Goal: Task Accomplishment & Management: Manage account settings

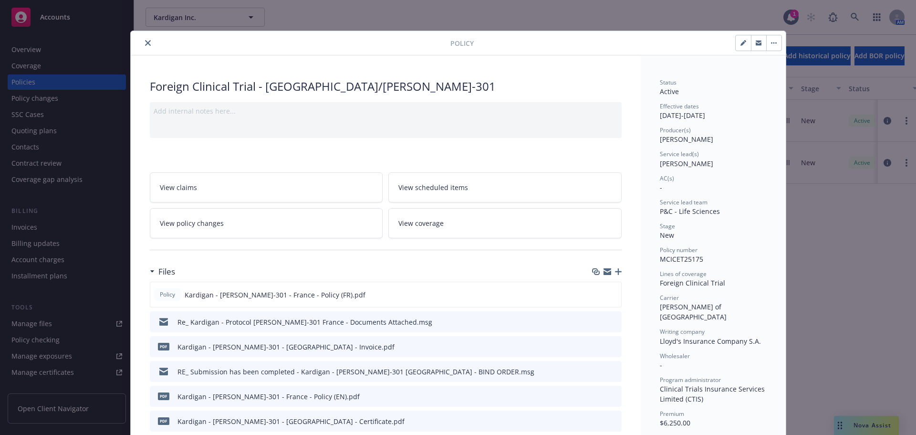
click at [142, 40] on button "close" at bounding box center [147, 42] width 11 height 11
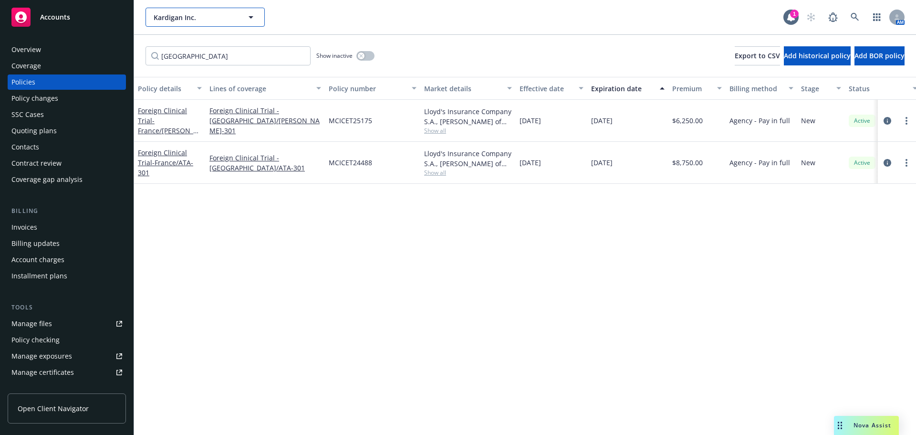
click at [168, 19] on span "Kardigan Inc." at bounding box center [195, 17] width 83 height 10
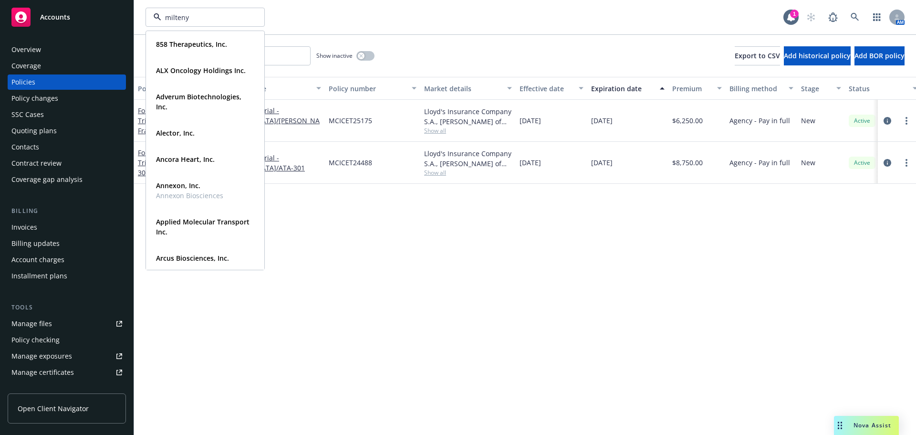
type input "miltenyi"
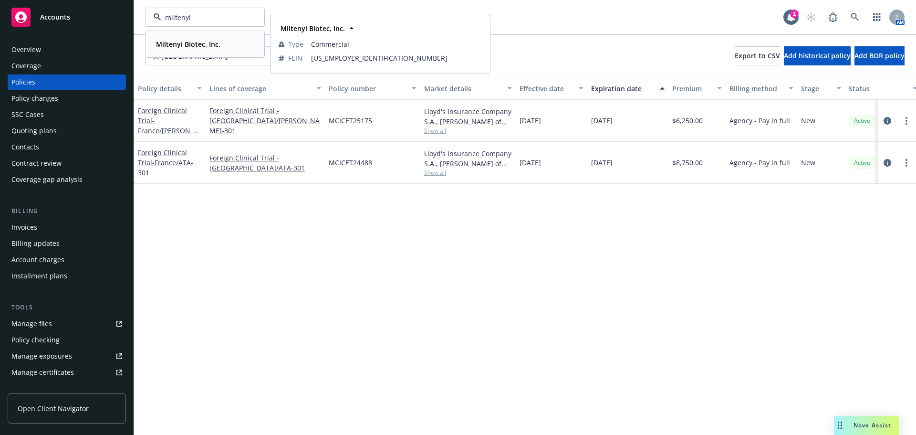
click at [175, 46] on strong "Miltenyi Biotec, Inc." at bounding box center [188, 44] width 64 height 9
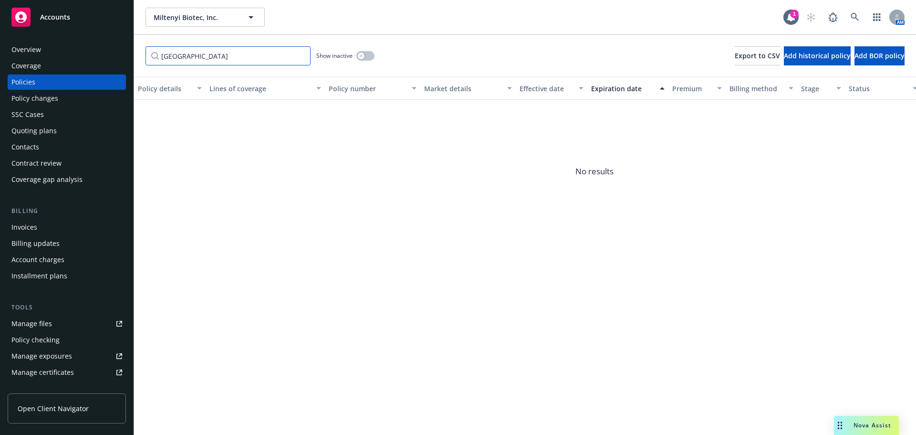
click at [300, 55] on input "[GEOGRAPHIC_DATA]" at bounding box center [228, 55] width 165 height 19
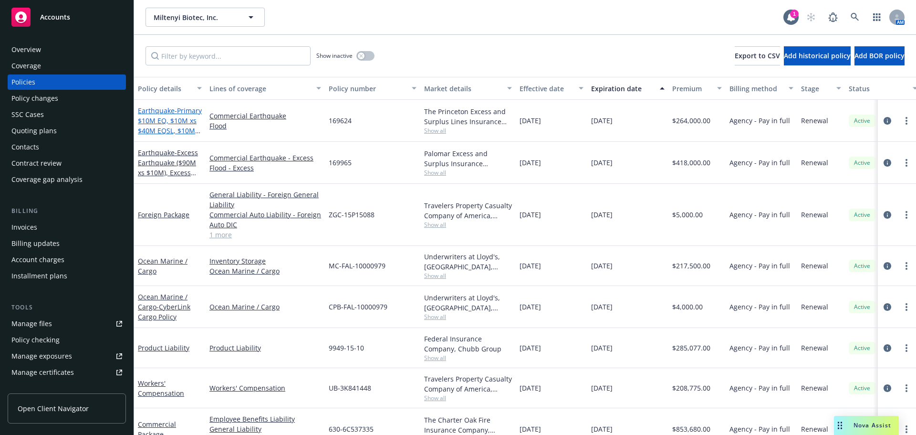
click at [165, 116] on span "- Primary $10M EQ, $10M xs $40M EQSL, $10M xs $7.5M Flood" at bounding box center [170, 125] width 64 height 39
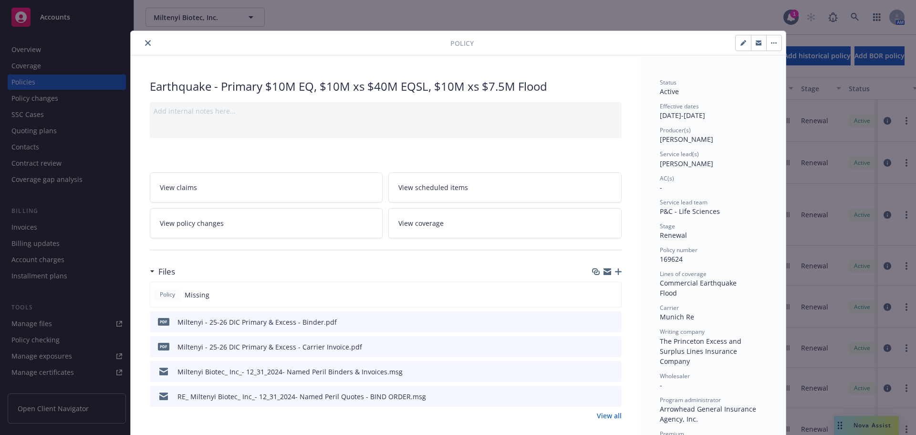
click at [741, 45] on icon "button" at bounding box center [743, 43] width 5 height 5
select select "RENEWAL"
select select "12"
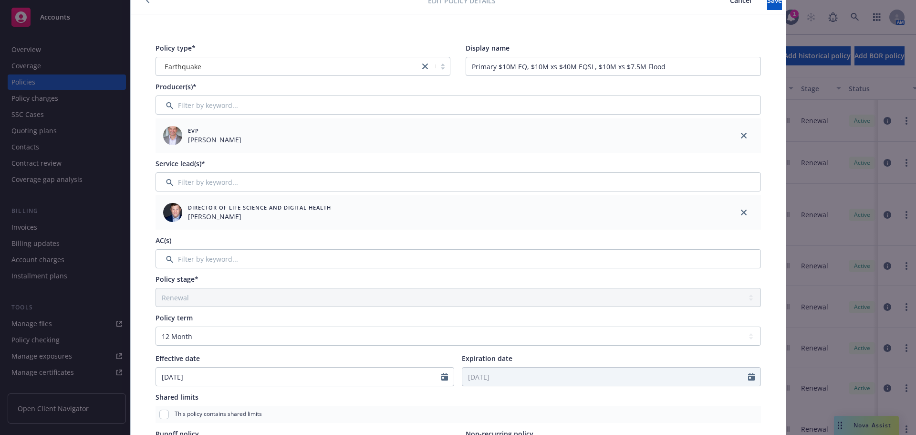
scroll to position [95, 0]
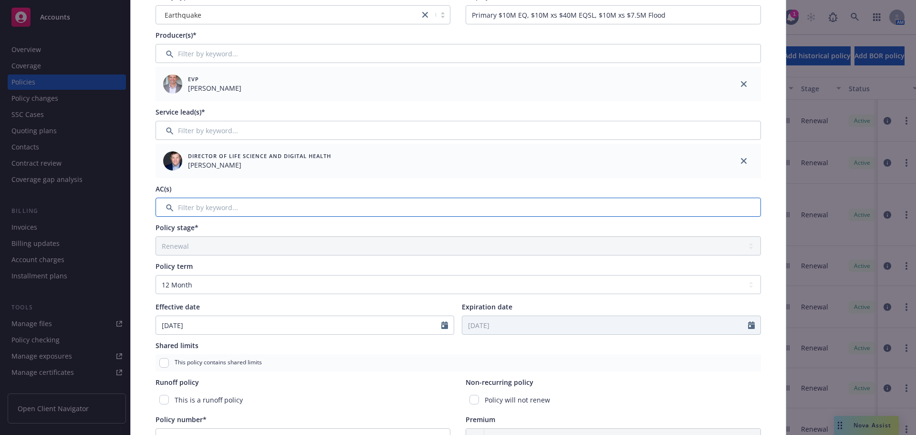
click at [295, 216] on input "Filter by keyword..." at bounding box center [459, 207] width 606 height 19
click at [297, 208] on input "Filter by keyword..." at bounding box center [459, 207] width 606 height 19
click at [324, 206] on input "Filter by keyword..." at bounding box center [459, 207] width 606 height 19
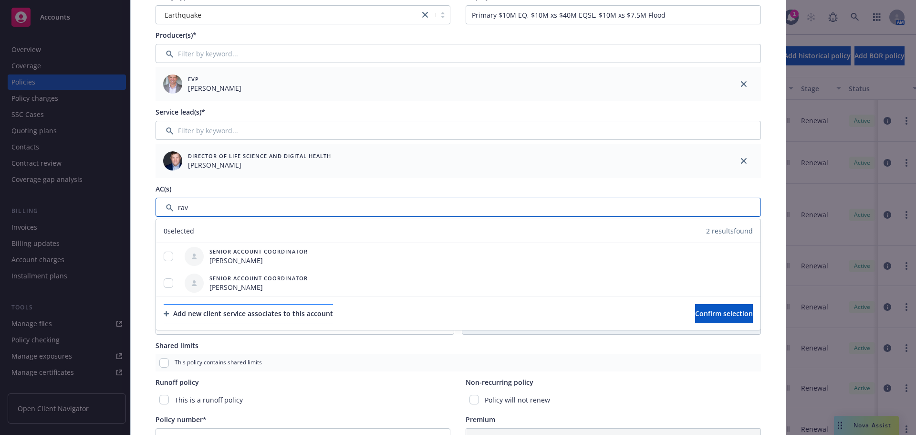
type input "rav"
click at [317, 316] on div "Add new client service associates to this account" at bounding box center [248, 313] width 169 height 18
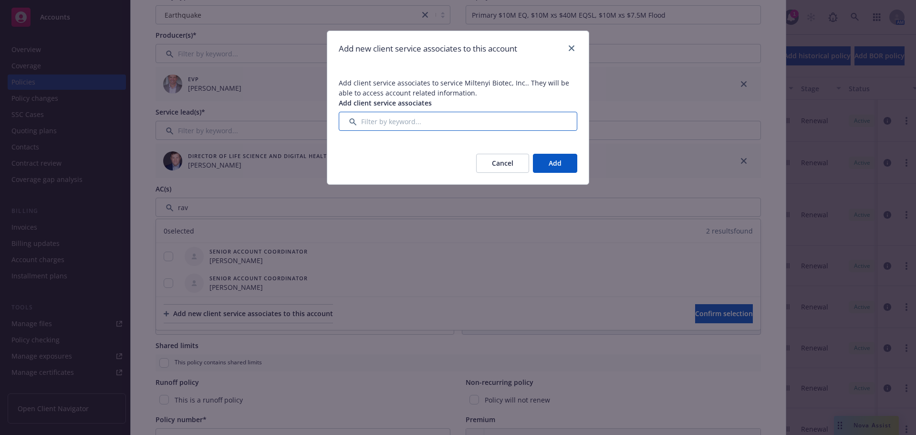
click at [426, 130] on input "Filter by keyword..." at bounding box center [458, 121] width 239 height 19
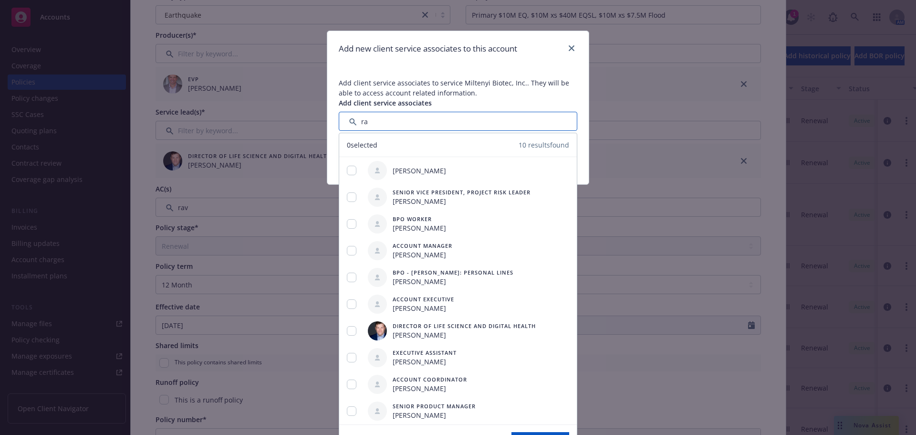
type input "r"
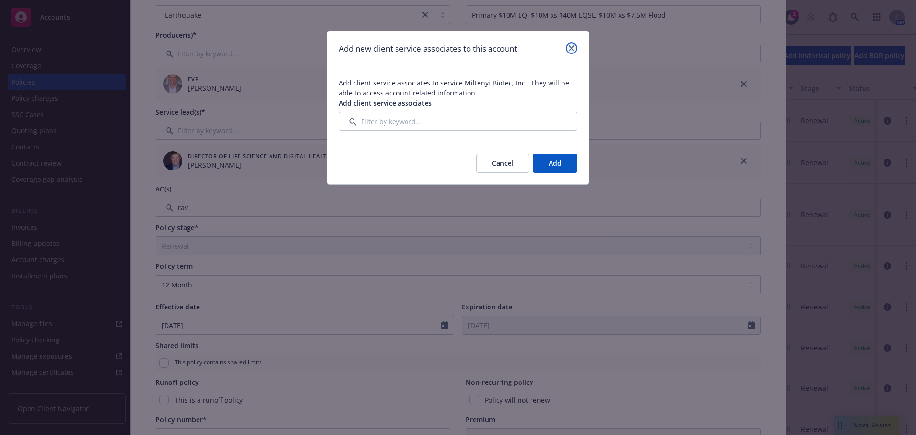
click at [575, 45] on link "close" at bounding box center [571, 47] width 11 height 11
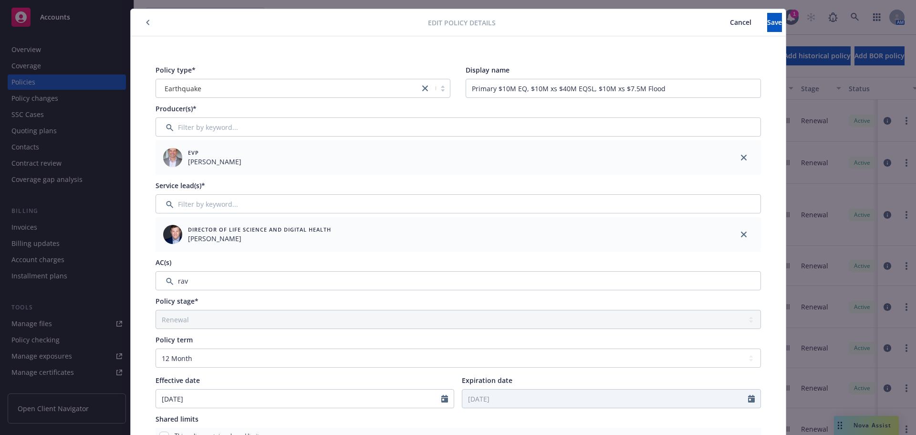
scroll to position [0, 0]
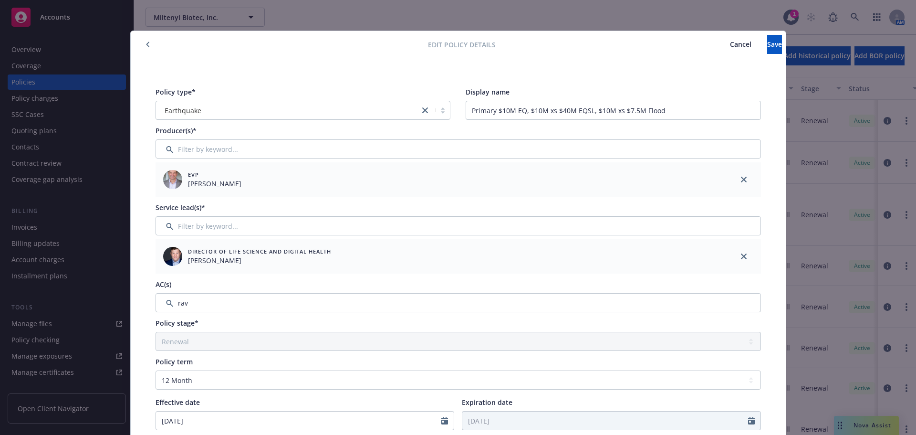
click at [730, 41] on span "Cancel" at bounding box center [740, 44] width 21 height 9
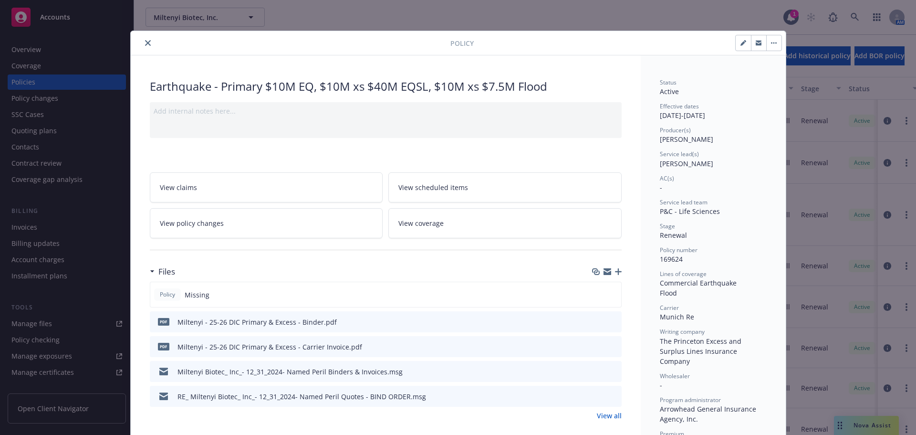
click at [144, 46] on button "close" at bounding box center [147, 42] width 11 height 11
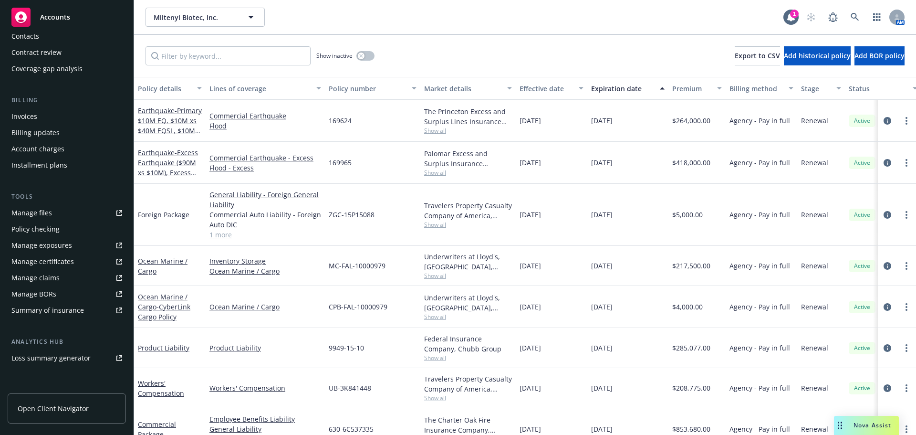
scroll to position [203, 0]
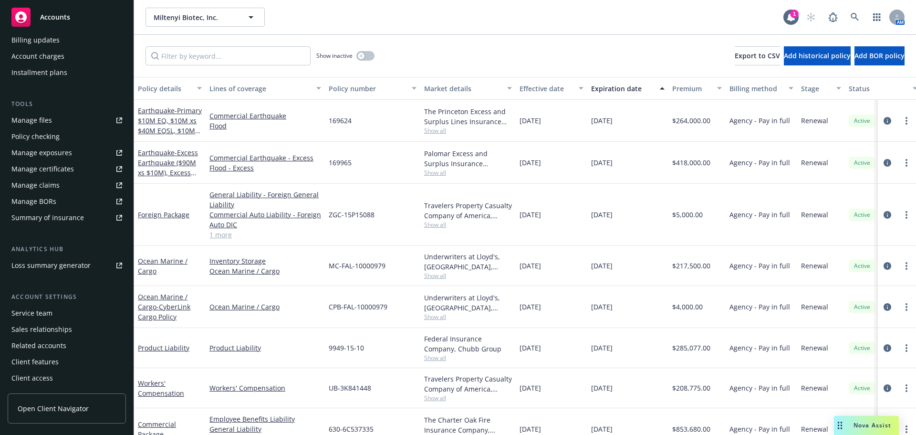
click at [56, 318] on div "Service team" at bounding box center [66, 312] width 111 height 15
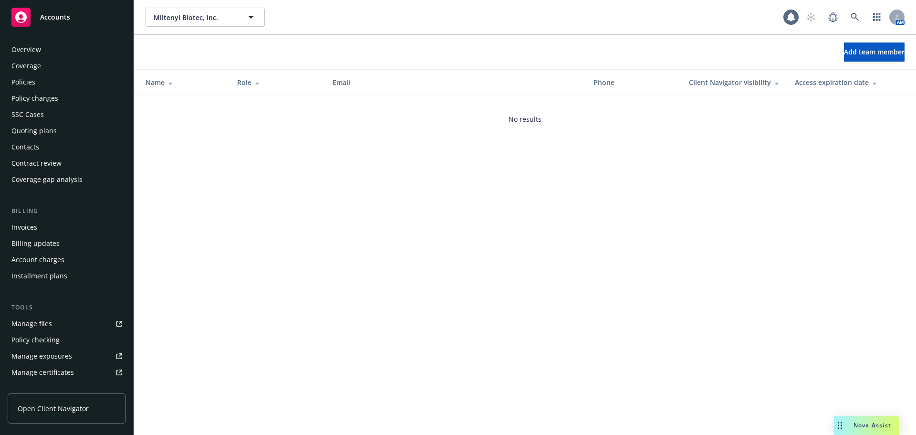
scroll to position [203, 0]
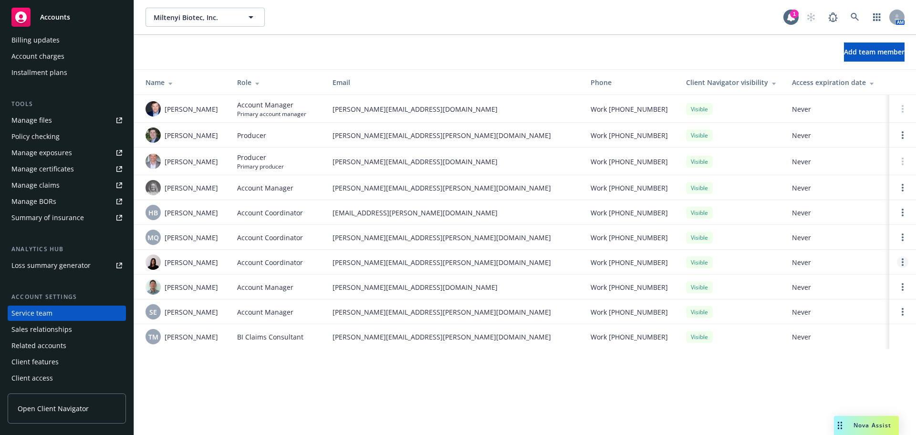
click at [900, 262] on link "Open options" at bounding box center [902, 261] width 11 height 11
click at [500, 386] on div "Miltenyi Biotec, Inc. Miltenyi Biotec, Inc. 1 AM Add team member Name Role Emai…" at bounding box center [525, 217] width 782 height 435
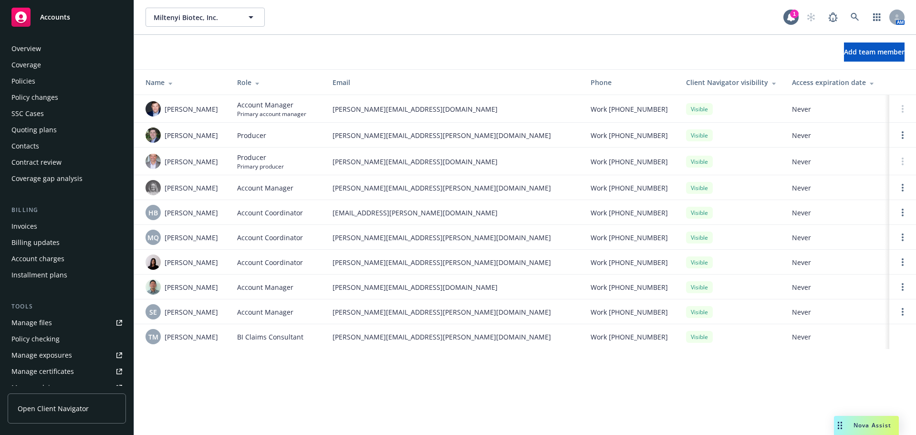
scroll to position [0, 0]
click at [48, 85] on div "Policies" at bounding box center [66, 81] width 111 height 15
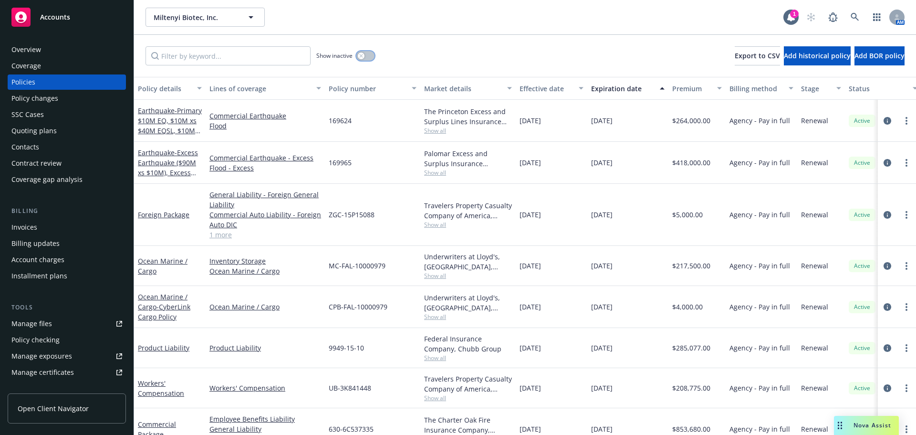
click at [362, 52] on div "button" at bounding box center [361, 55] width 7 height 7
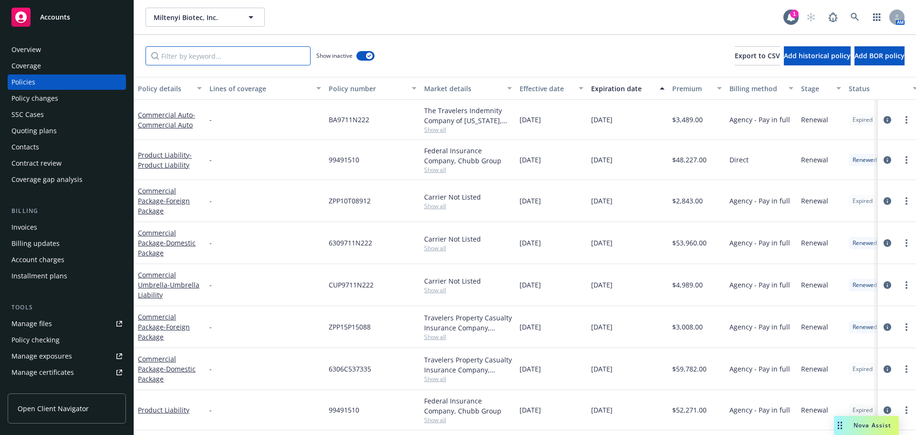
click at [208, 61] on input "Filter by keyword..." at bounding box center [228, 55] width 165 height 19
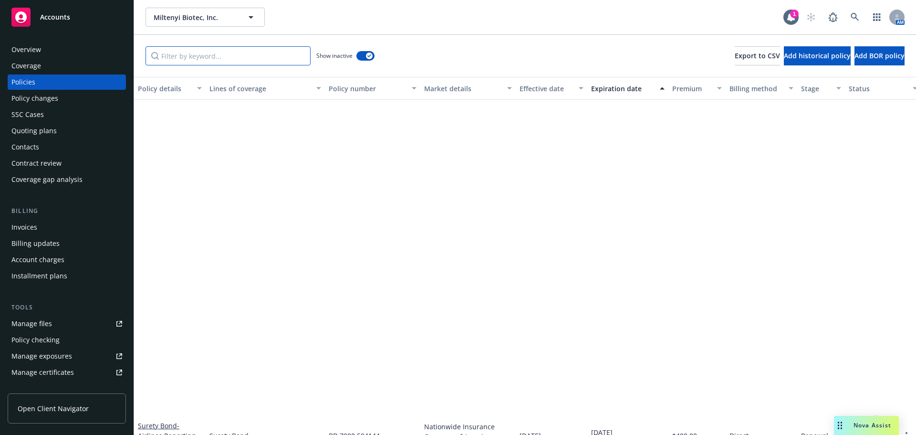
scroll to position [3579, 0]
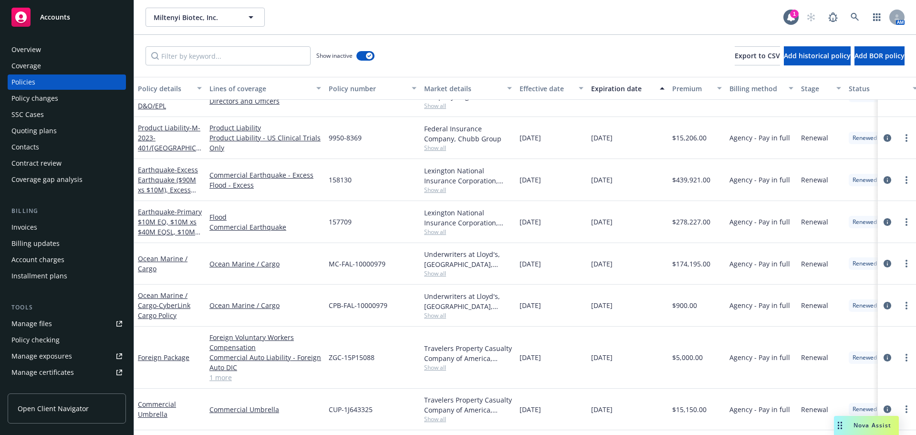
click at [162, 226] on div "Earthquake - Primary $10M EQ, $10M xs $40M EQSL, $10M xs $7.5M Flood" at bounding box center [170, 222] width 64 height 30
click at [164, 230] on span "- Primary $10M EQ, $10M xs $40M EQSL, $10M xs $7.5M Flood" at bounding box center [170, 226] width 64 height 39
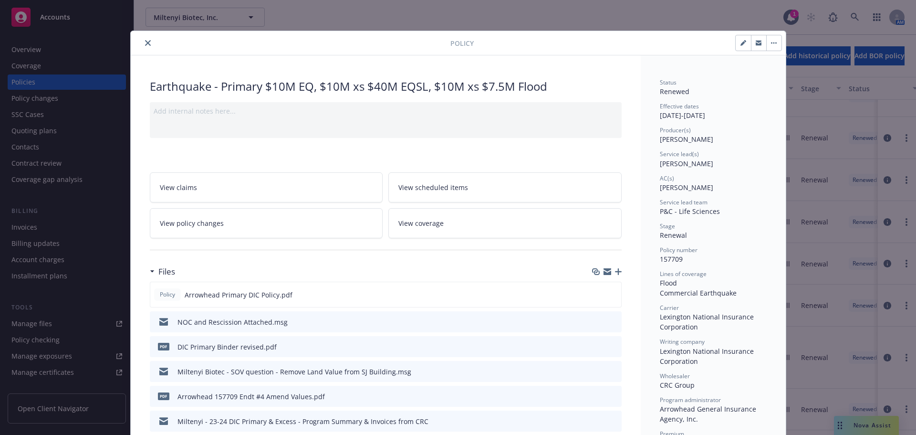
click at [145, 44] on icon "close" at bounding box center [148, 43] width 6 height 6
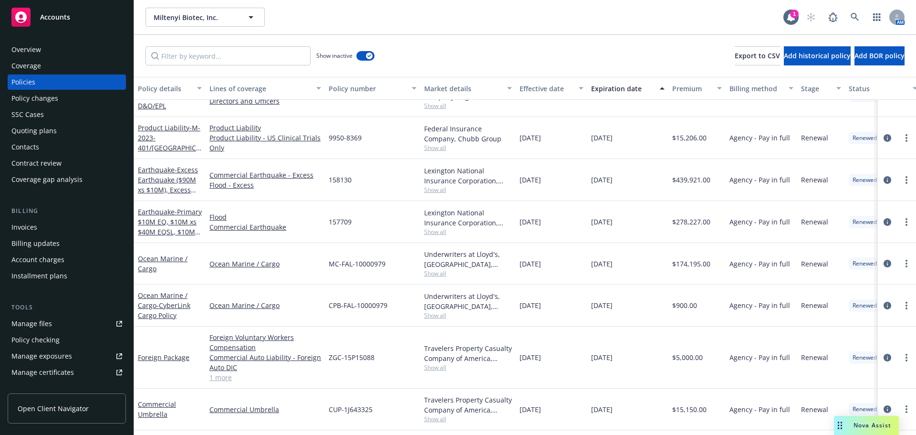
click at [29, 48] on div "Overview" at bounding box center [26, 49] width 30 height 15
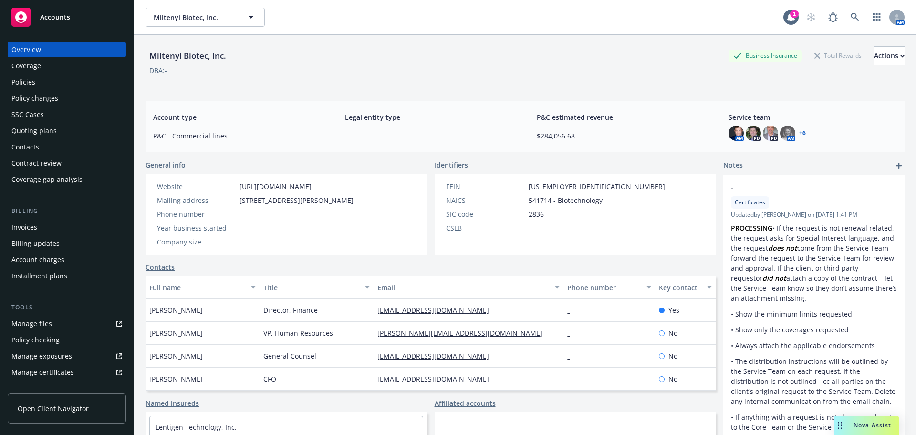
click at [42, 226] on div "Invoices" at bounding box center [66, 227] width 111 height 15
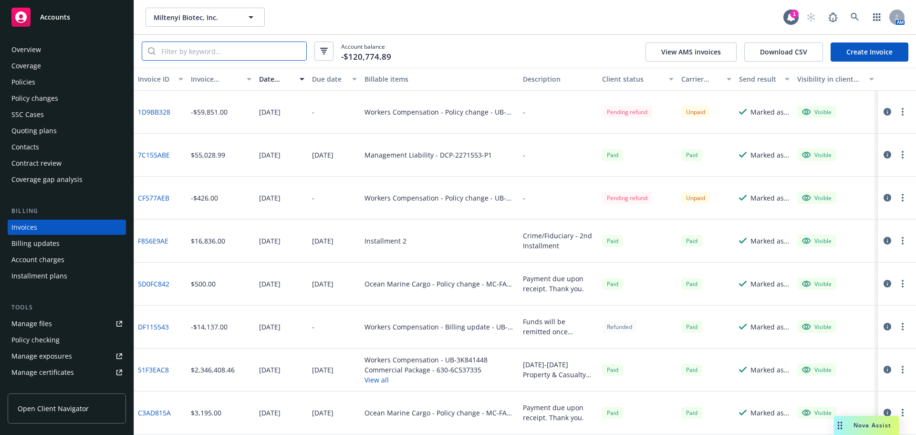
click at [196, 52] on input "search" at bounding box center [231, 51] width 151 height 18
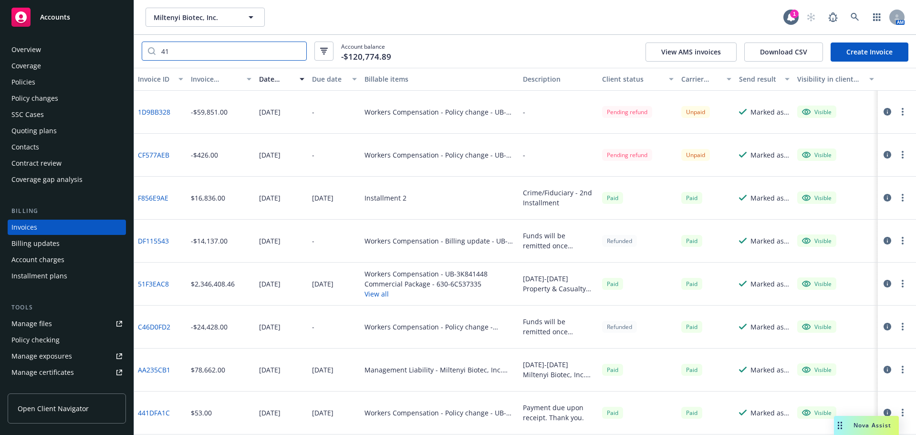
type input "41"
click at [52, 101] on div "Policy changes" at bounding box center [34, 98] width 47 height 15
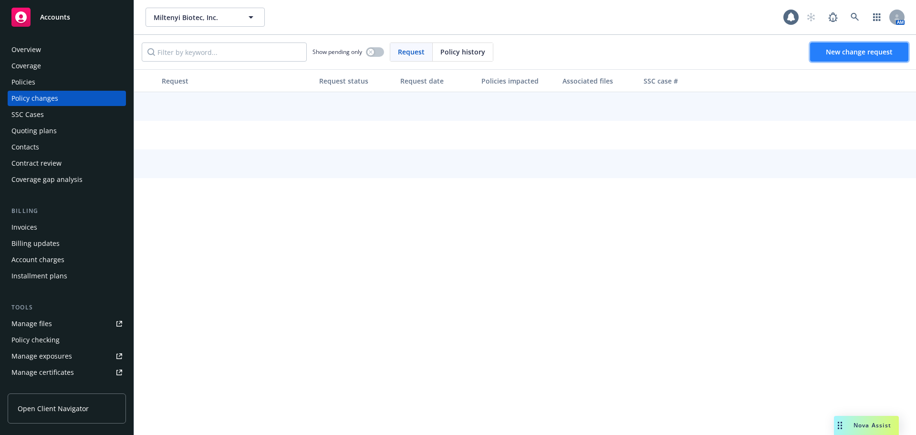
click at [837, 53] on span "New change request" at bounding box center [859, 51] width 67 height 9
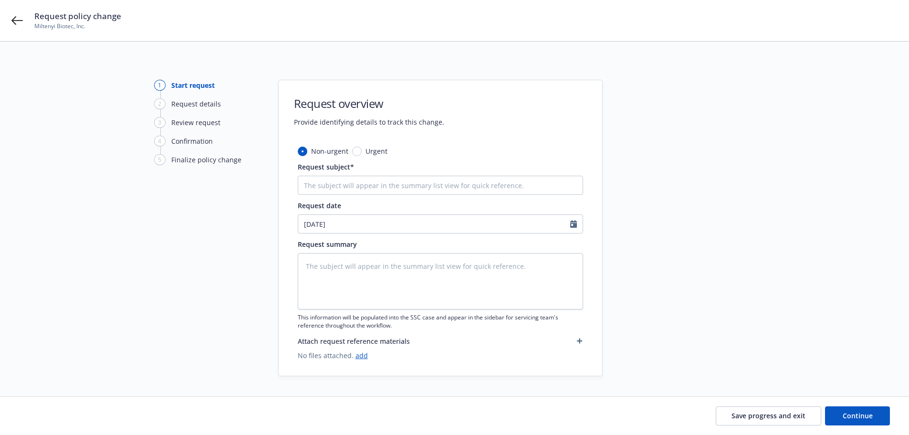
click at [338, 174] on div "Request subject*" at bounding box center [440, 178] width 285 height 33
type textarea "x"
click at [343, 195] on div "Non-urgent Urgent Request subject* Request date 09/17/2025 Request summary This…" at bounding box center [440, 253] width 285 height 214
click at [343, 194] on input "Request subject*" at bounding box center [440, 185] width 285 height 19
type input "2"
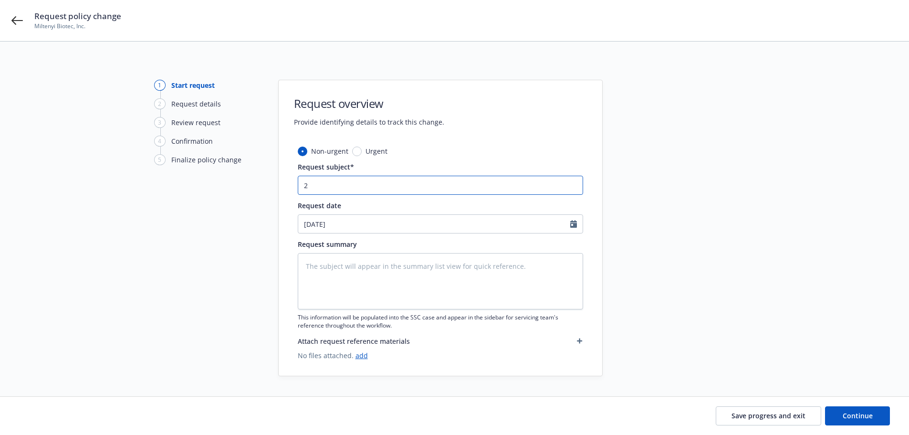
type textarea "x"
type input "25"
type textarea "x"
type input "25-"
type textarea "x"
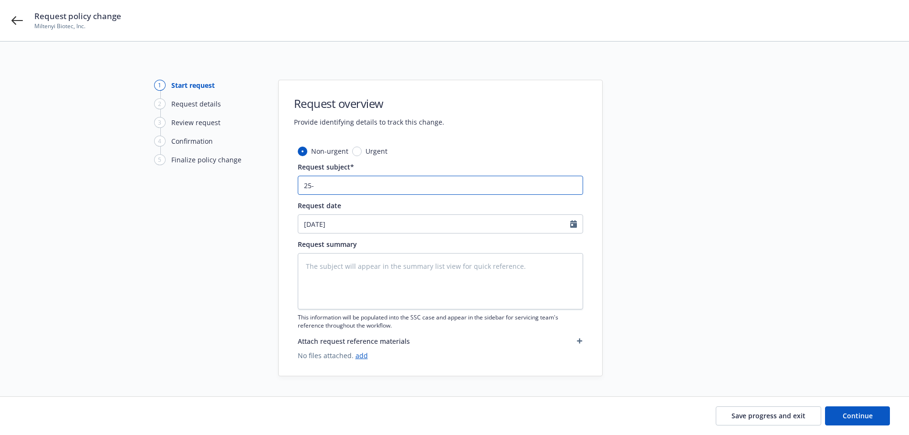
type input "25-2"
type textarea "x"
type input "25-26"
type textarea "x"
type input "25-26"
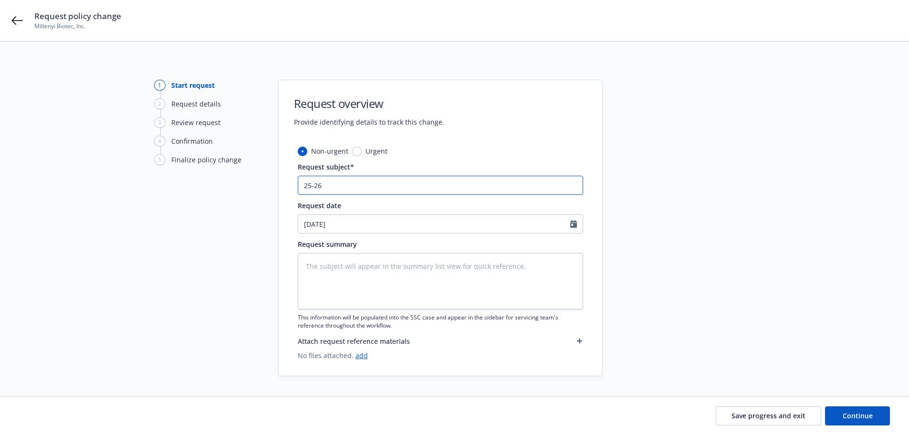
type textarea "x"
type input "25-26 W"
type textarea "x"
type input "25-26 WC"
type textarea "x"
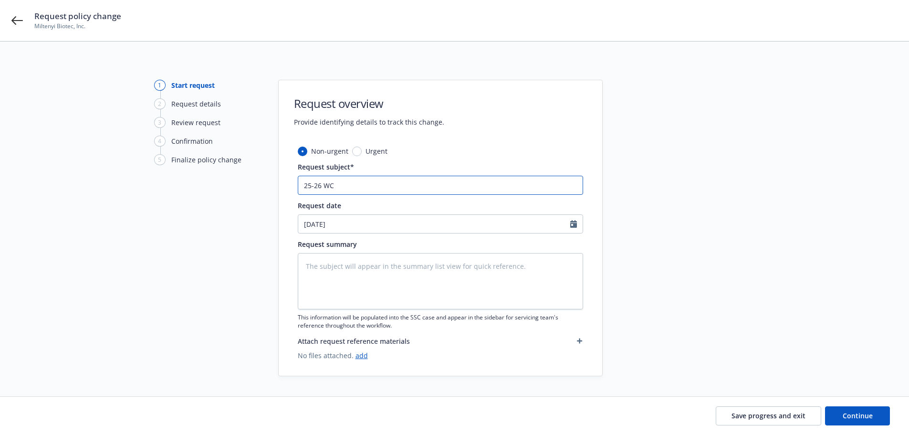
type input "25-26 WC"
type textarea "x"
type input "25-26 WC -"
type textarea "x"
type input "25-26 WC -"
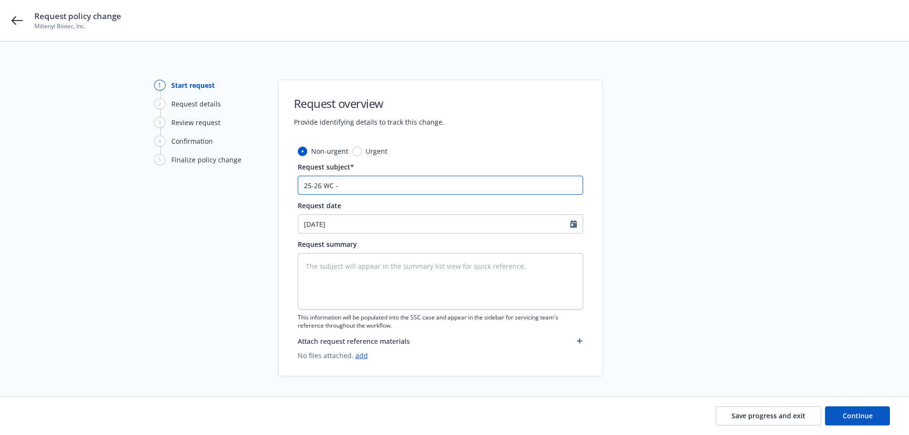
click at [386, 181] on input "25-26 WC -" at bounding box center [440, 185] width 285 height 19
type textarea "x"
type input "25-26 WC - E"
type textarea "x"
type input "25-26 WC - En"
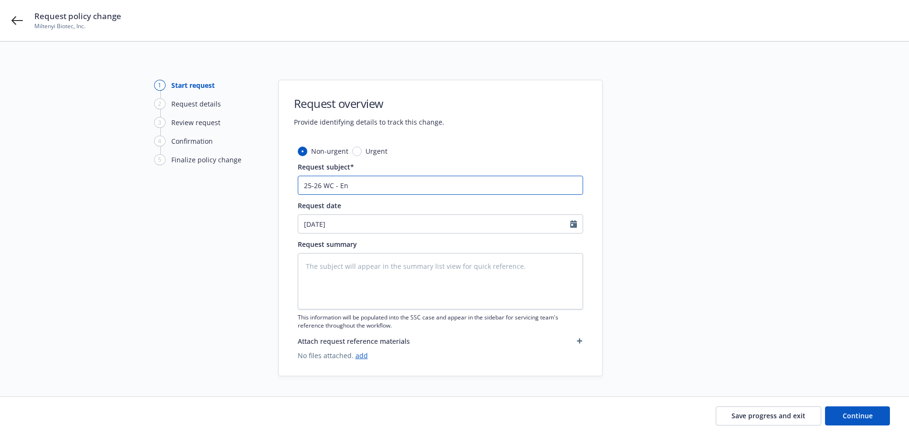
type textarea "x"
type input "25-26 WC - End"
type textarea "x"
type input "25-26 WC - Endt"
click at [856, 426] on div "Save progress and exit Continue" at bounding box center [454, 416] width 909 height 38
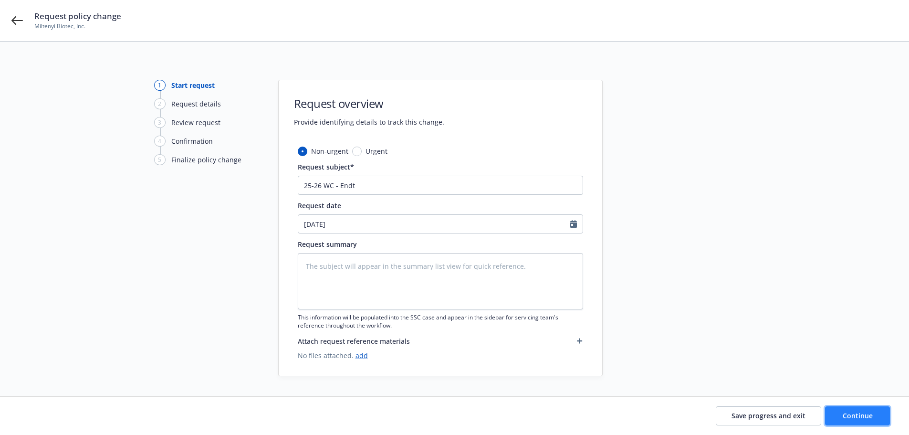
click at [856, 421] on button "Continue" at bounding box center [857, 415] width 65 height 19
type textarea "x"
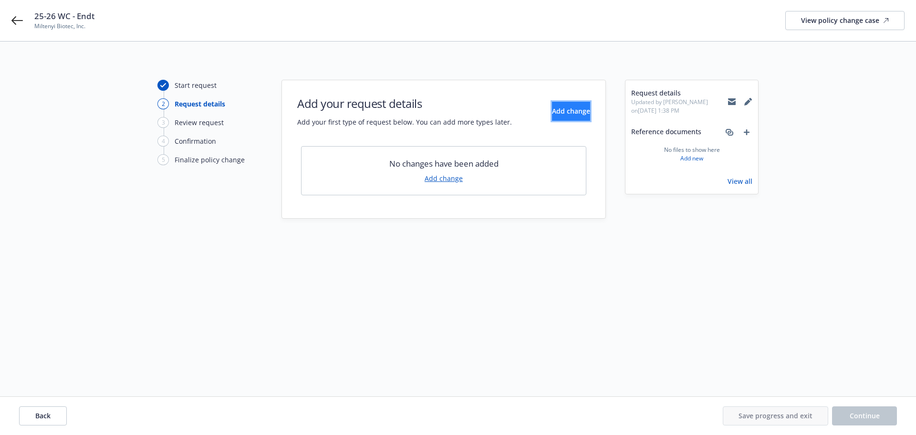
click at [565, 120] on button "Add change" at bounding box center [571, 111] width 38 height 19
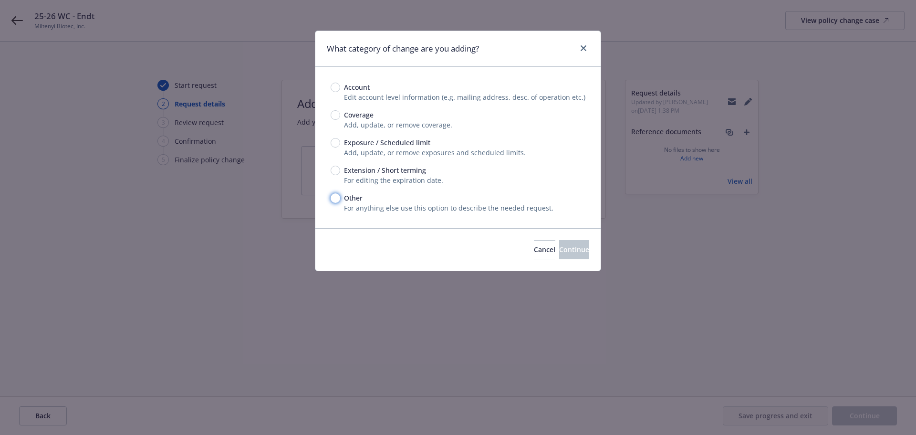
click at [335, 201] on input "Other" at bounding box center [336, 198] width 10 height 10
radio input "true"
click at [559, 248] on span "Continue" at bounding box center [574, 249] width 30 height 9
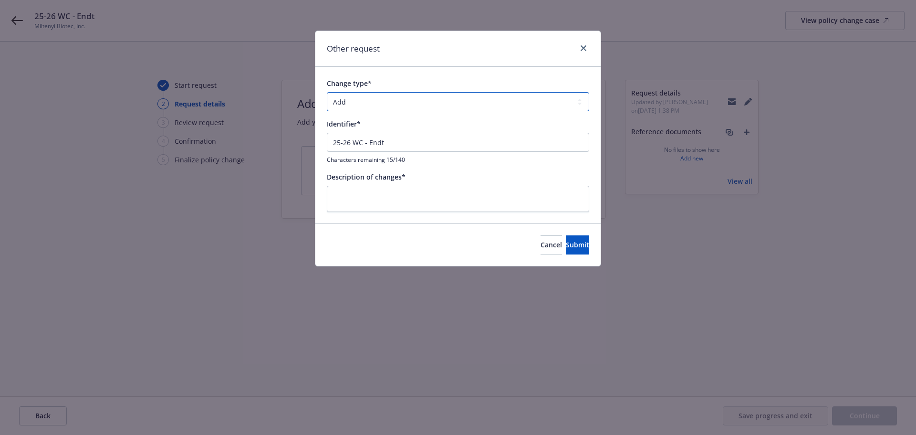
click at [395, 99] on select "Add Audit Change Remove" at bounding box center [458, 101] width 262 height 19
select select "CHANGE"
click at [327, 92] on select "Add Audit Change Remove" at bounding box center [458, 101] width 262 height 19
drag, startPoint x: 396, startPoint y: 145, endPoint x: 314, endPoint y: 139, distance: 81.8
click at [306, 136] on div "Other request Change type* Add Audit Change Remove Identifier* 25-26 WC - Endt …" at bounding box center [458, 217] width 916 height 435
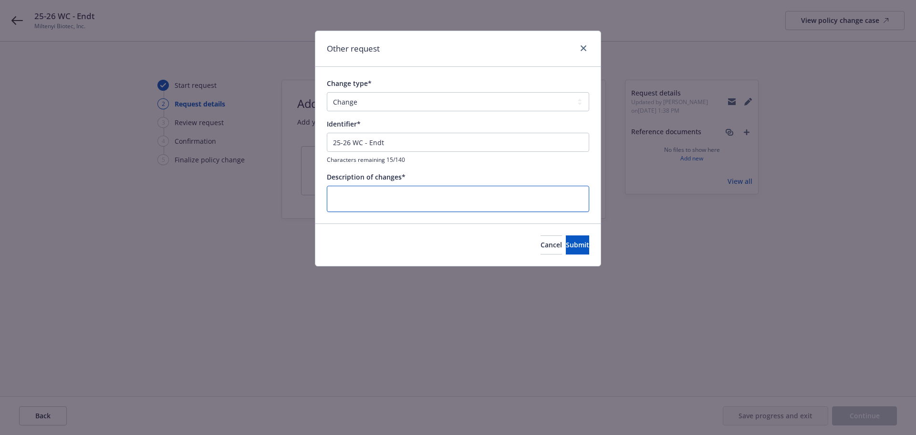
click at [393, 201] on textarea at bounding box center [458, 199] width 262 height 26
paste textarea "25-26 WC - Endt"
type textarea "x"
type textarea "25-26 WC - Endt"
click at [573, 258] on div "Cancel Submit" at bounding box center [457, 244] width 285 height 42
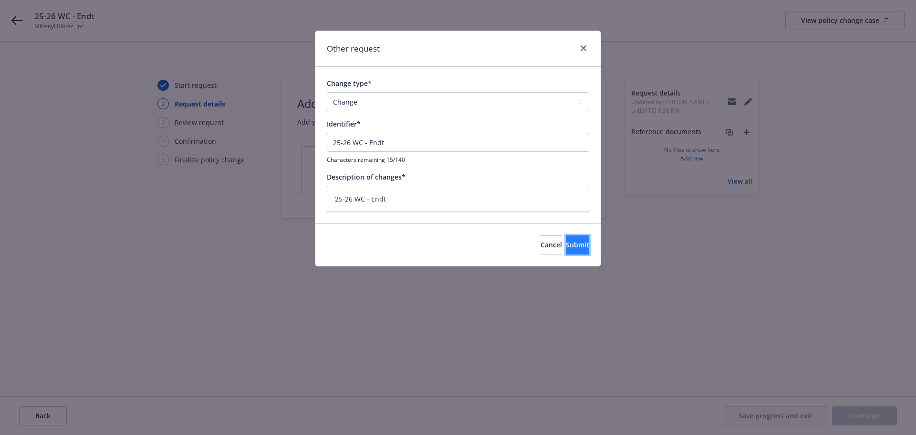
click at [574, 245] on button "Submit" at bounding box center [577, 244] width 23 height 19
type textarea "x"
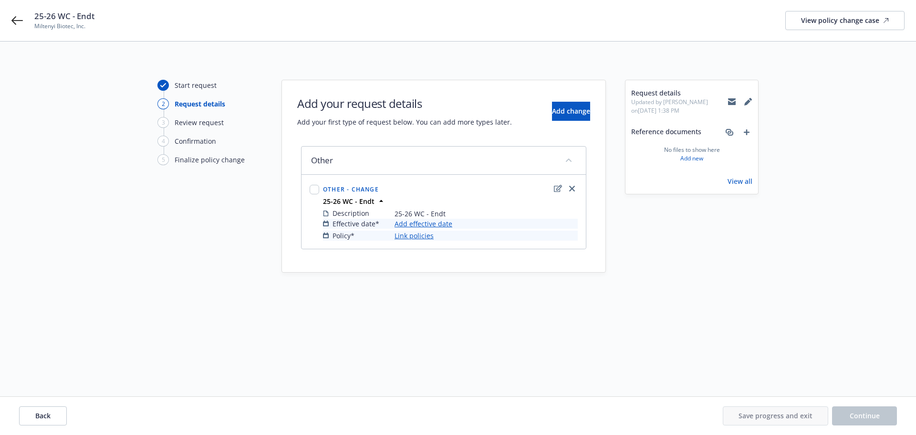
click at [440, 219] on link "Add effective date" at bounding box center [424, 224] width 58 height 10
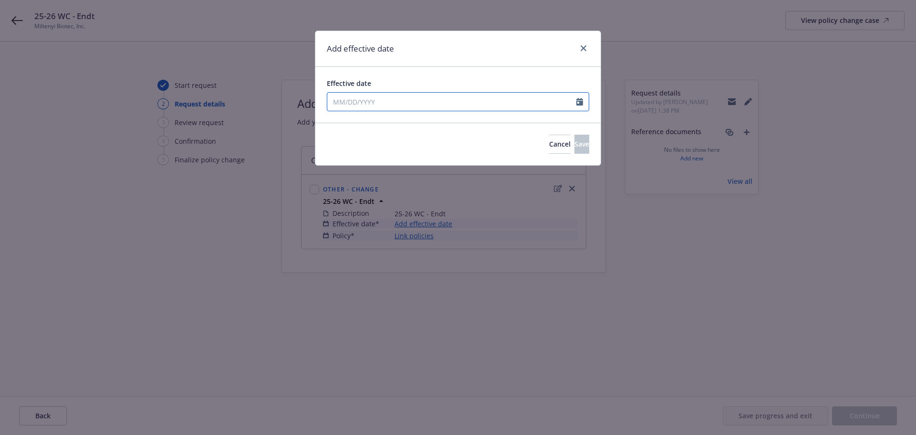
click at [379, 105] on input "Effective date" at bounding box center [451, 102] width 249 height 18
select select "9"
type input "01/01/2025"
click at [440, 74] on div "Effective date 01/01/2025 January February March April May June July August Sep…" at bounding box center [457, 95] width 285 height 56
click at [583, 145] on button "Save" at bounding box center [582, 144] width 15 height 19
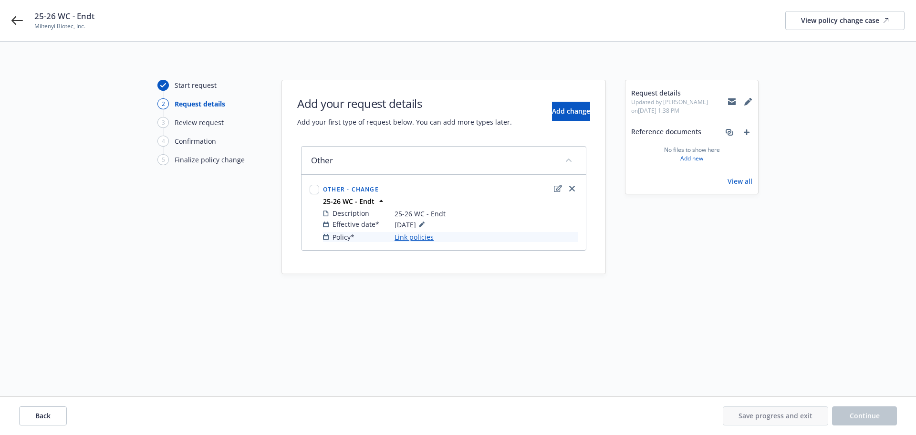
click at [413, 240] on link "Link policies" at bounding box center [414, 237] width 39 height 10
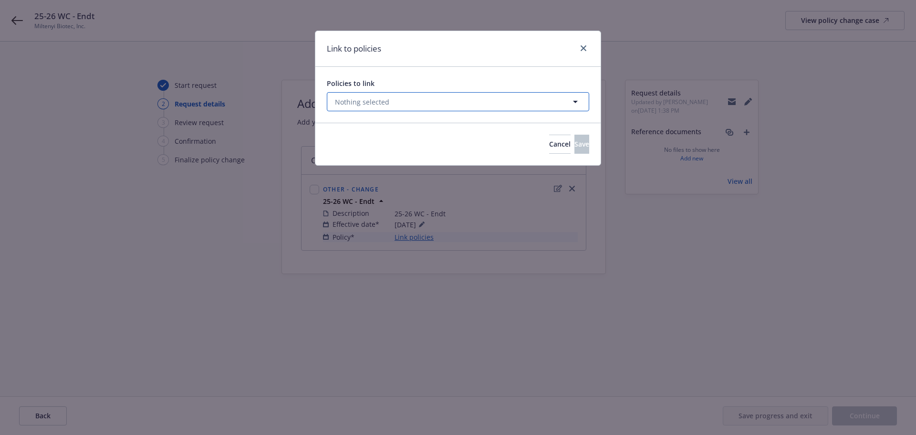
click at [379, 109] on button "Nothing selected" at bounding box center [458, 101] width 262 height 19
select select "ACTIVE"
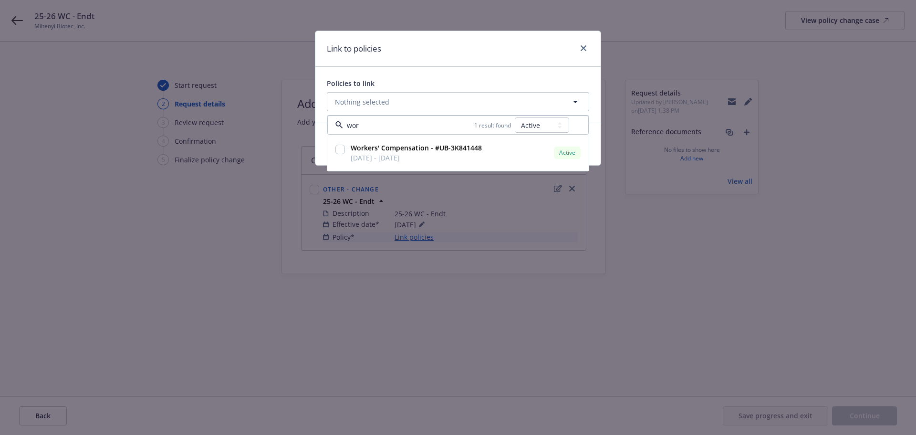
type input "work"
click at [372, 149] on strong "Workers' Compensation - #UB-3K841448" at bounding box center [416, 147] width 131 height 9
checkbox input "true"
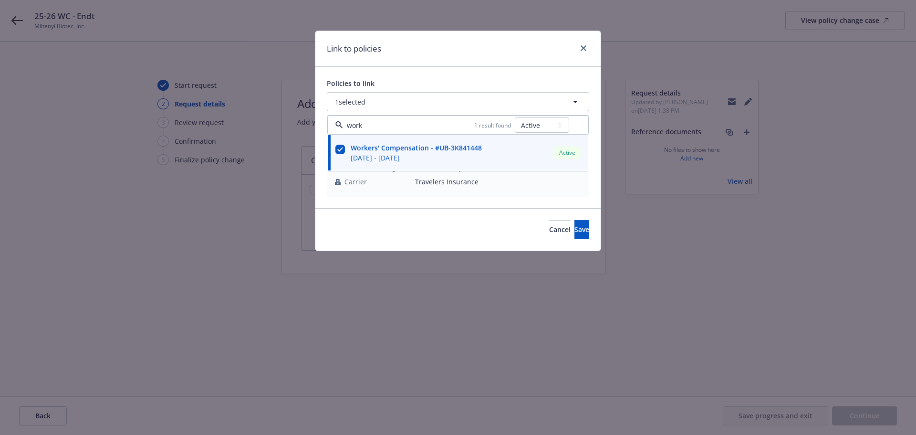
type input "work"
click at [415, 76] on div "Policies to link 1 selected work 1 result found All Active Upcoming Expired Can…" at bounding box center [457, 137] width 285 height 141
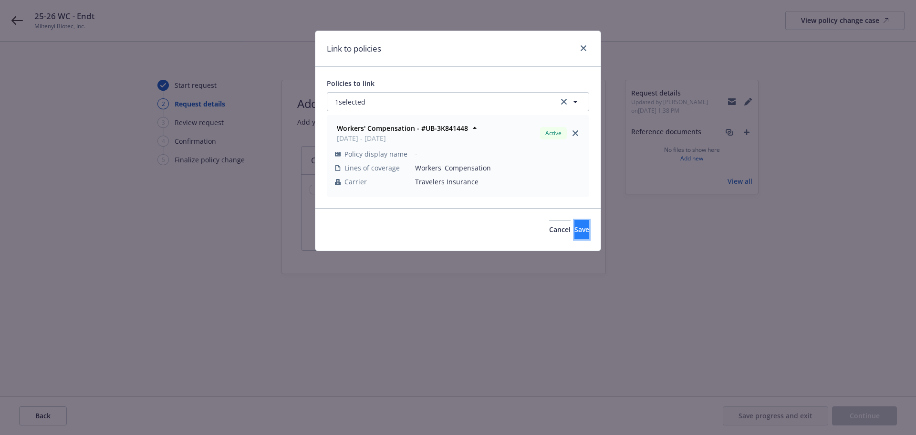
click at [575, 232] on span "Save" at bounding box center [582, 229] width 15 height 9
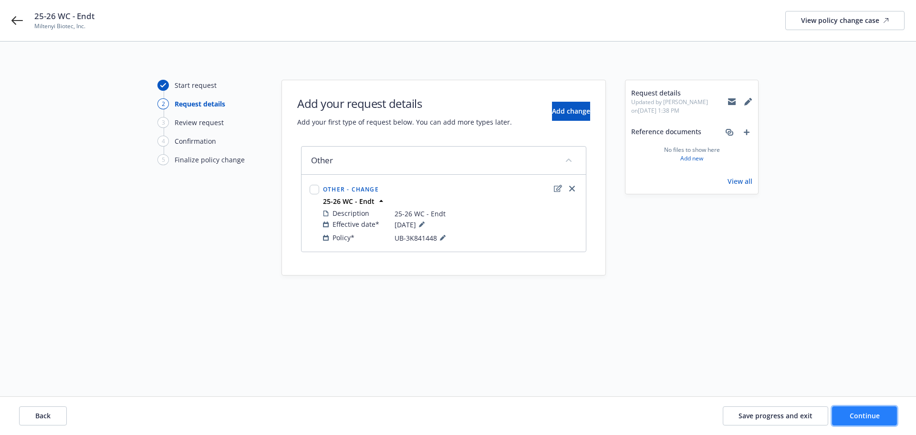
click at [845, 421] on button "Continue" at bounding box center [864, 415] width 65 height 19
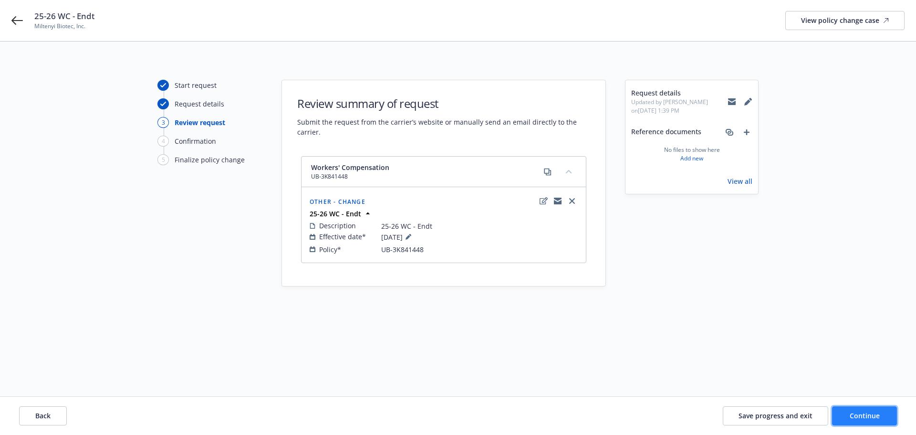
click at [845, 421] on button "Continue" at bounding box center [864, 415] width 65 height 19
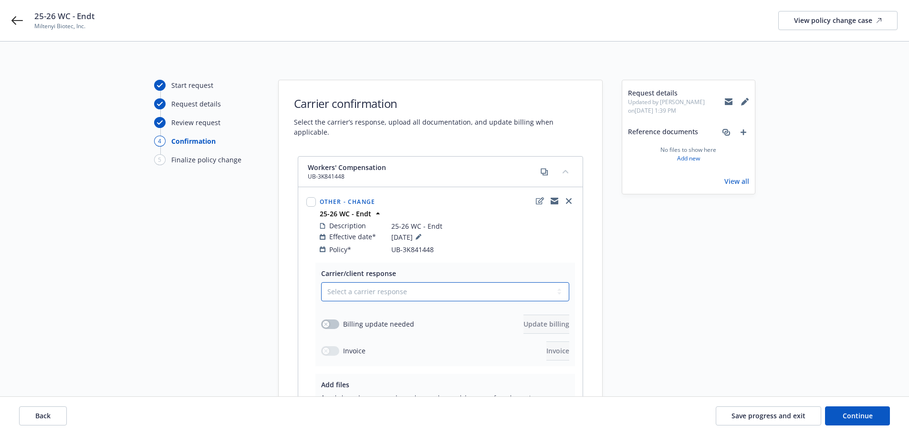
click at [377, 282] on select "Select a carrier response Accepted Accepted with revision No endorsement needed…" at bounding box center [445, 291] width 248 height 19
select select "ACCEPTED"
click at [321, 282] on select "Select a carrier response Accepted Accepted with revision No endorsement needed…" at bounding box center [445, 291] width 248 height 19
click at [334, 319] on button "button" at bounding box center [330, 324] width 18 height 10
click at [523, 314] on button "Update billing" at bounding box center [546, 323] width 46 height 19
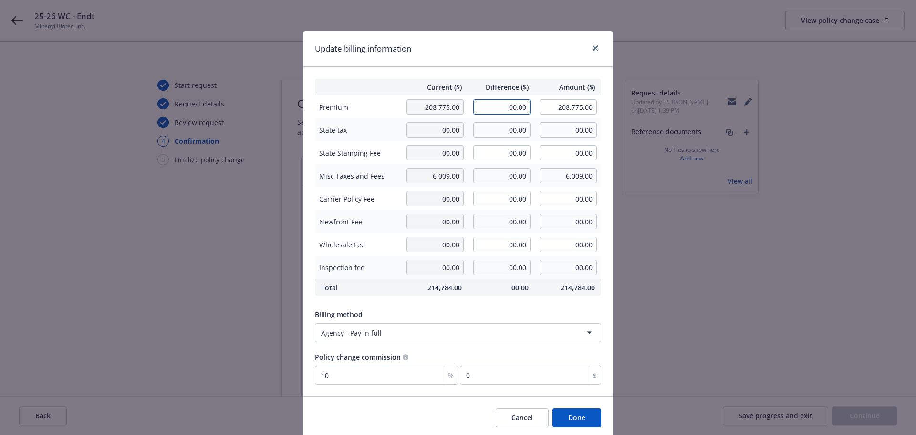
click at [515, 108] on input "00.00" at bounding box center [501, 106] width 57 height 15
type input "-41.00"
type input "208,734.00"
type input "-4.1"
click at [499, 77] on div "Current ($) Difference ($) Amount ($) Premium 208,775.00 -41.00 208,734.00 Stat…" at bounding box center [457, 231] width 309 height 329
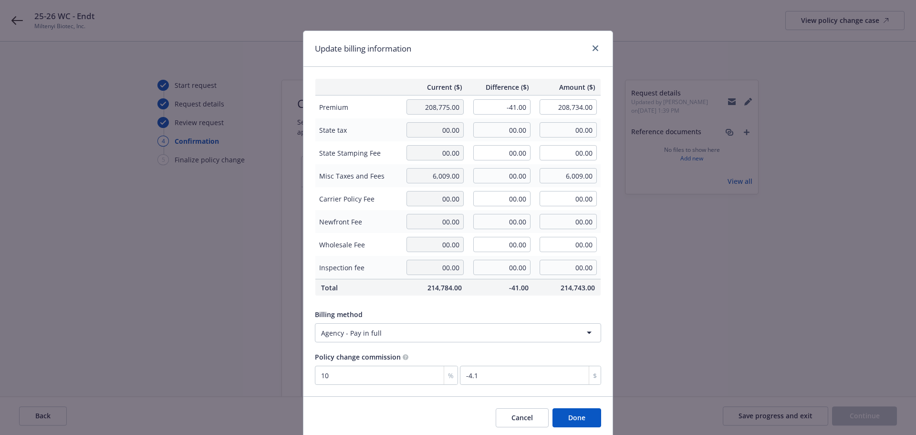
click at [575, 424] on button "Done" at bounding box center [577, 417] width 49 height 19
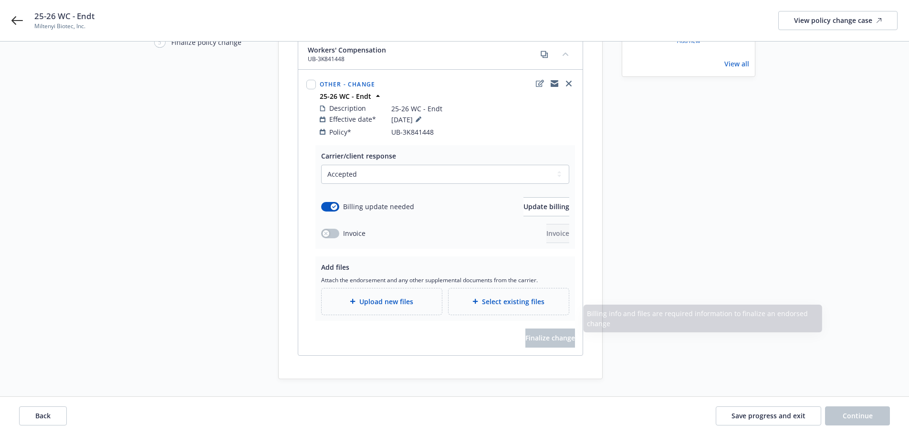
scroll to position [128, 0]
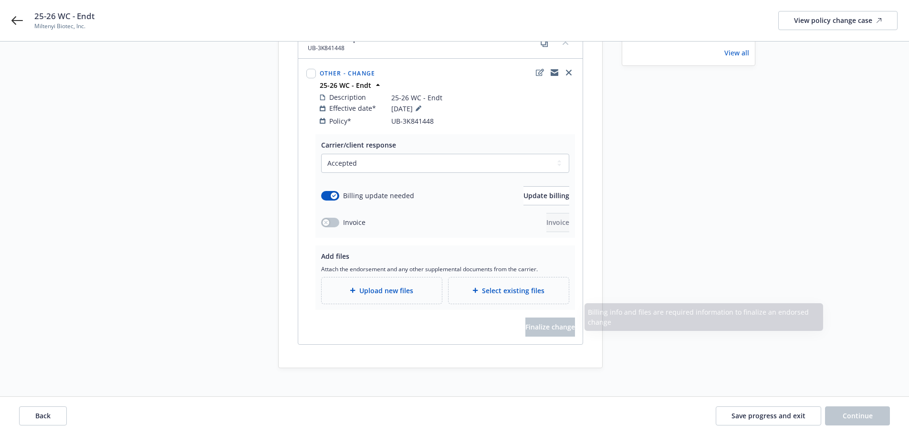
click at [378, 285] on span "Upload new files" at bounding box center [386, 290] width 54 height 10
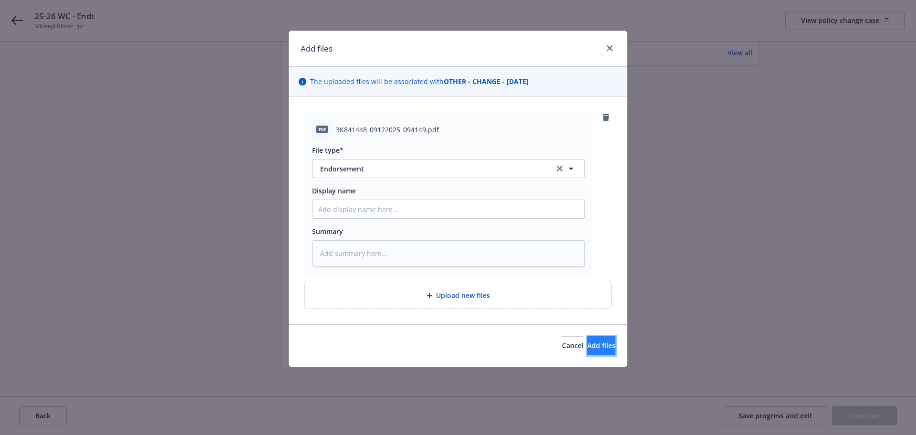
click at [587, 345] on span "Add files" at bounding box center [601, 345] width 28 height 9
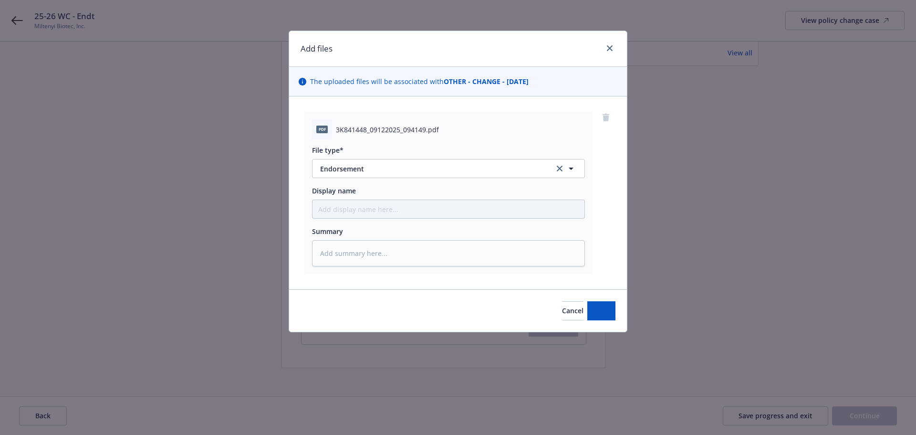
type textarea "x"
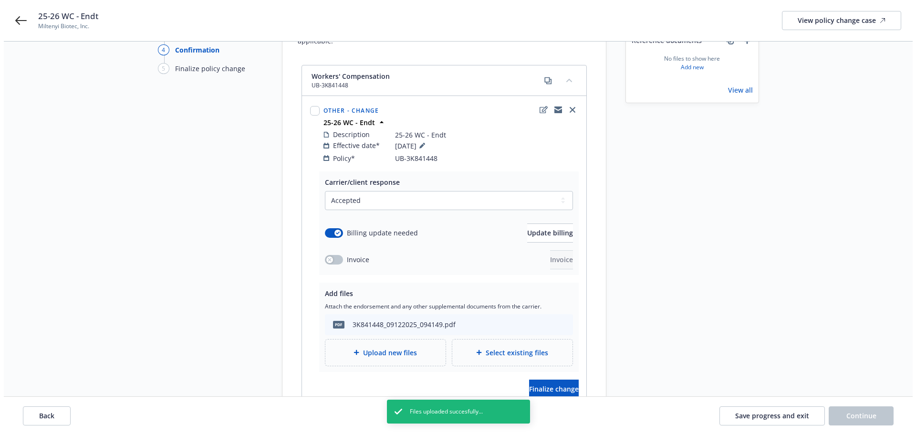
scroll to position [143, 0]
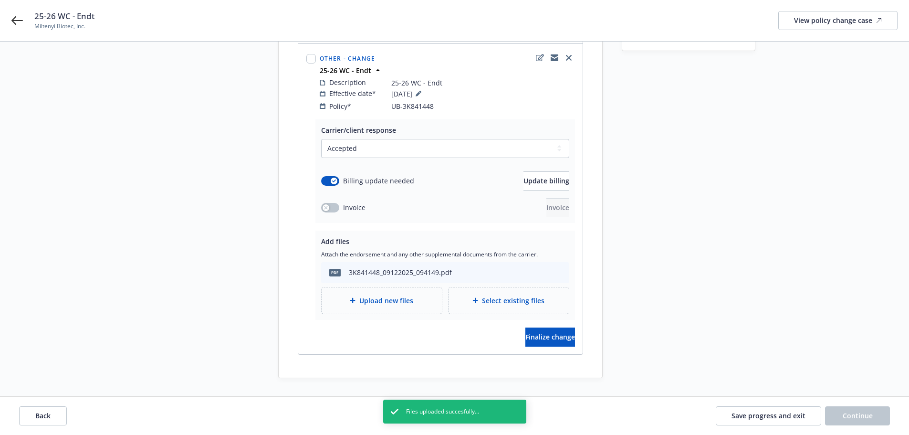
click at [540, 337] on div "Carrier/client response Select a carrier response Accepted Accepted with revisi…" at bounding box center [440, 236] width 284 height 235
click at [540, 332] on button "Finalize change" at bounding box center [550, 336] width 50 height 19
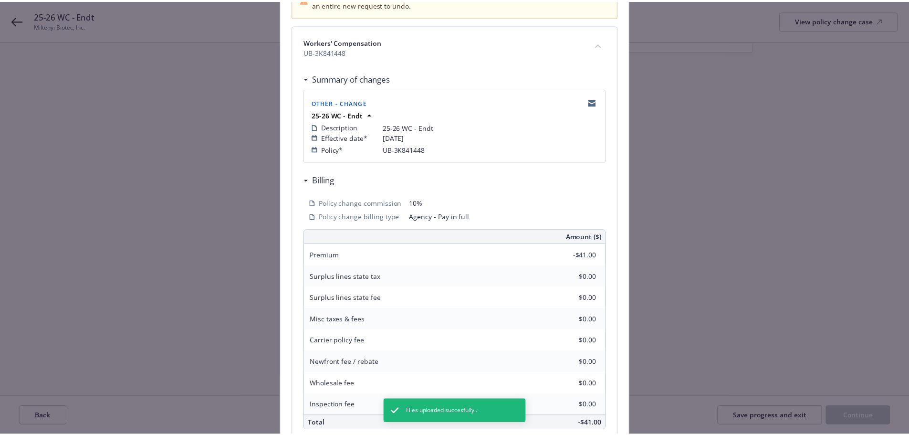
scroll to position [210, 0]
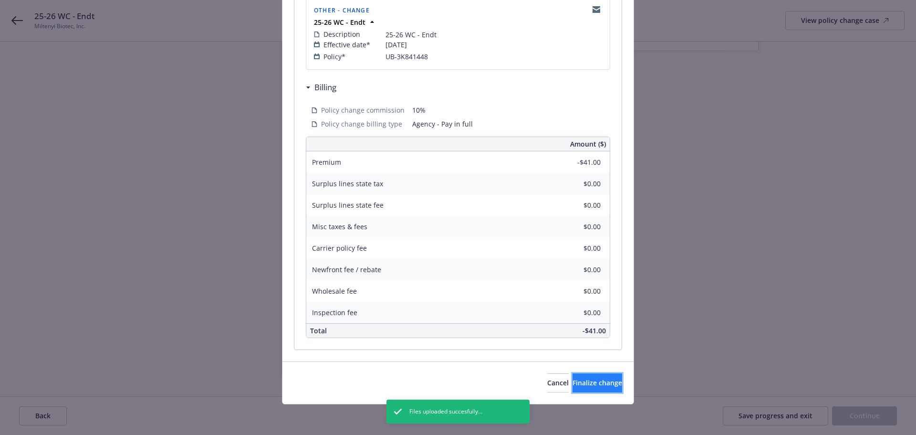
click at [584, 382] on span "Finalize change" at bounding box center [598, 382] width 50 height 9
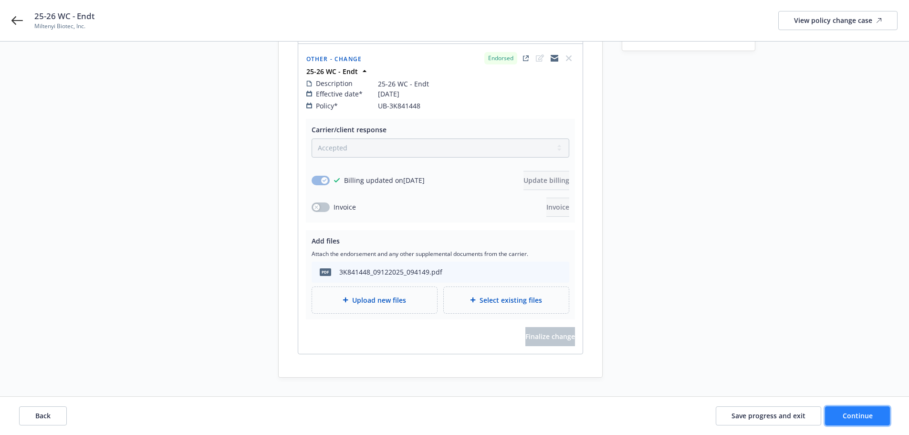
click at [860, 419] on span "Continue" at bounding box center [858, 415] width 30 height 9
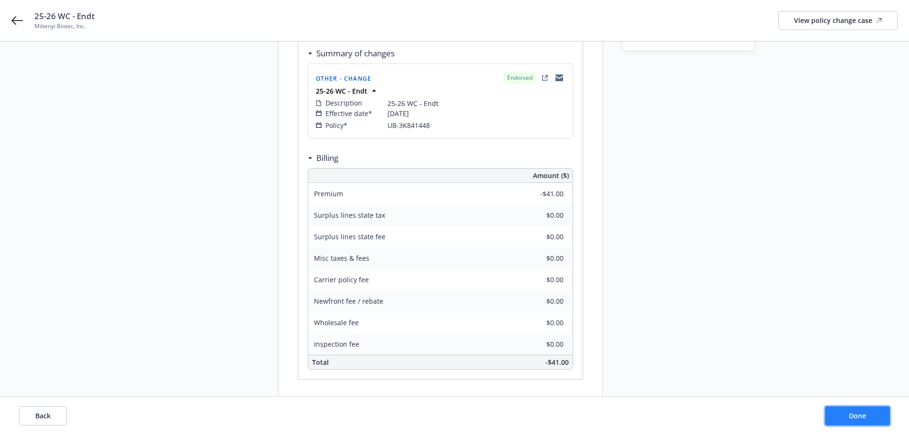
click at [860, 419] on span "Done" at bounding box center [857, 415] width 17 height 9
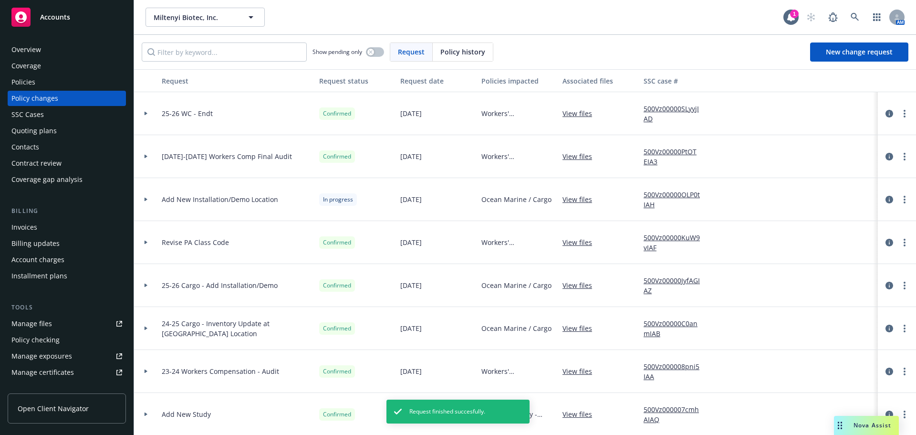
click at [51, 224] on div "Invoices" at bounding box center [66, 227] width 111 height 15
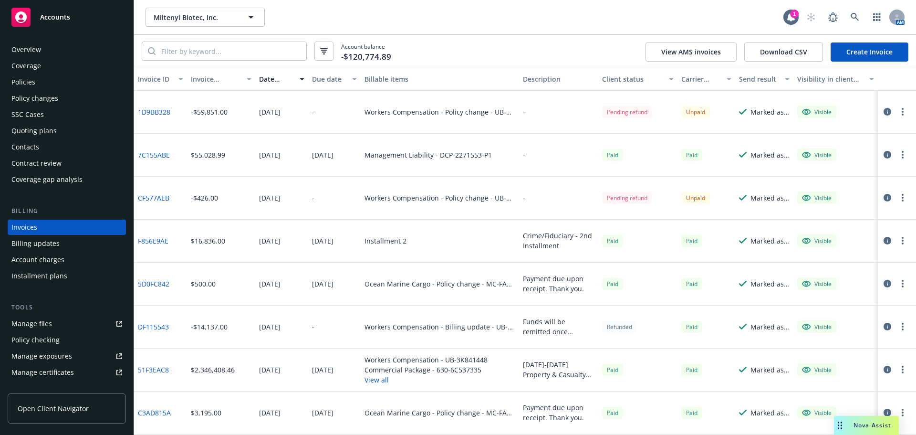
click at [879, 58] on link "Create Invoice" at bounding box center [870, 51] width 78 height 19
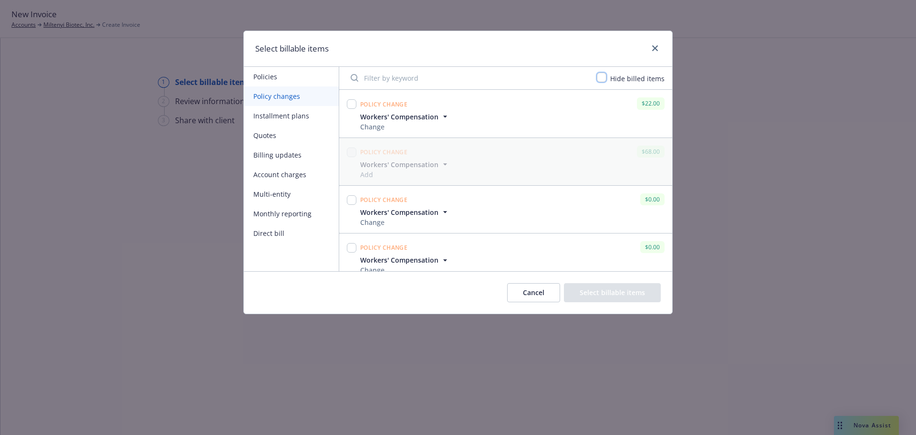
click at [607, 79] on input "checkbox" at bounding box center [602, 78] width 10 height 10
checkbox input "true"
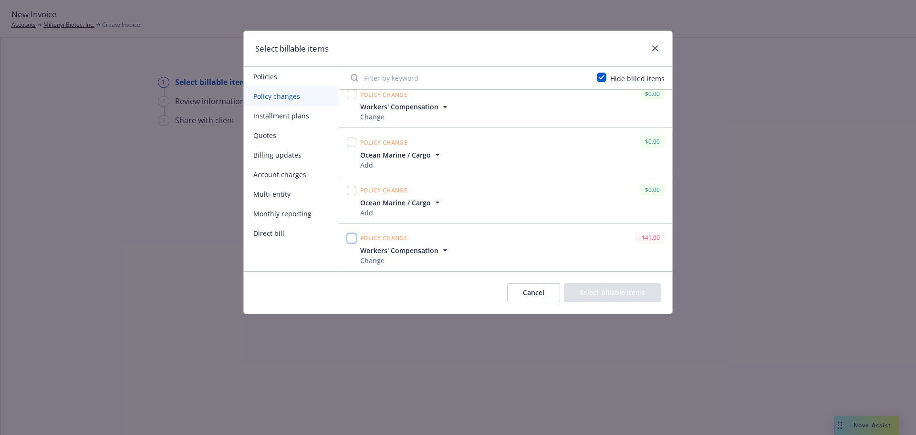
click at [352, 239] on input "checkbox" at bounding box center [352, 238] width 10 height 10
checkbox input "true"
click at [622, 302] on button "Select billable items" at bounding box center [612, 292] width 97 height 19
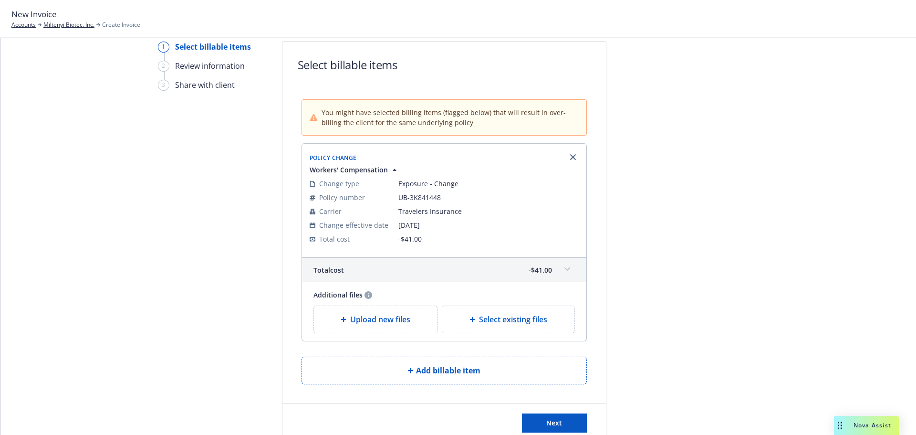
scroll to position [81, 0]
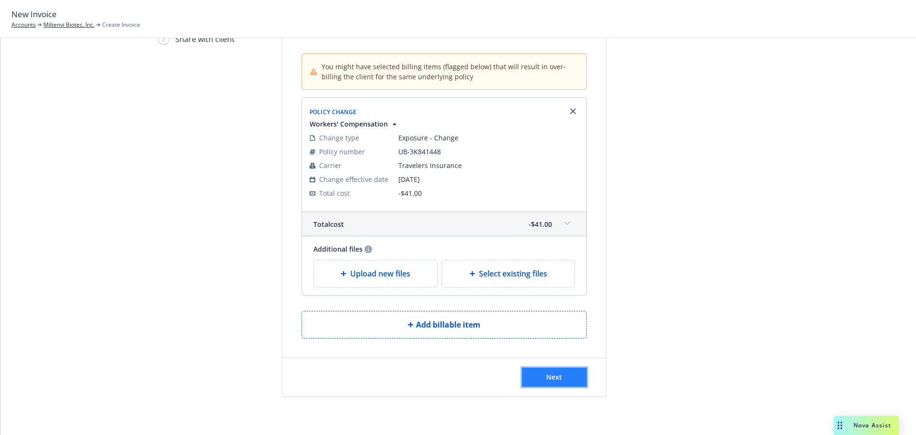
click at [549, 379] on span "Next" at bounding box center [554, 376] width 16 height 9
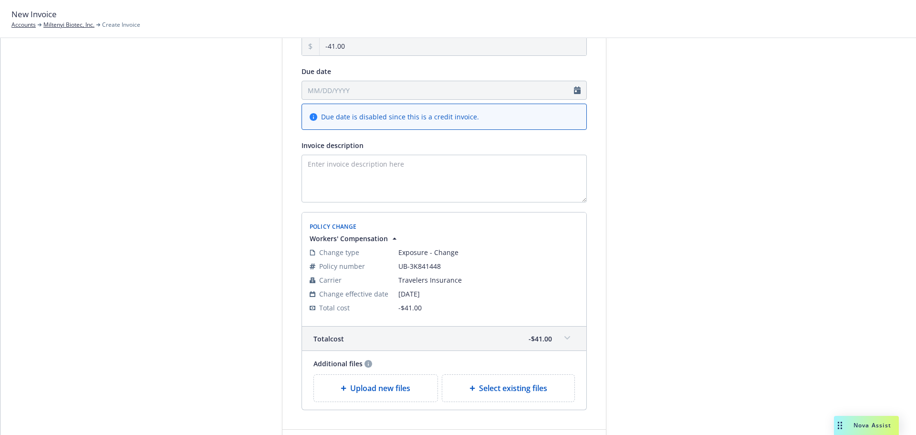
scroll to position [177, 0]
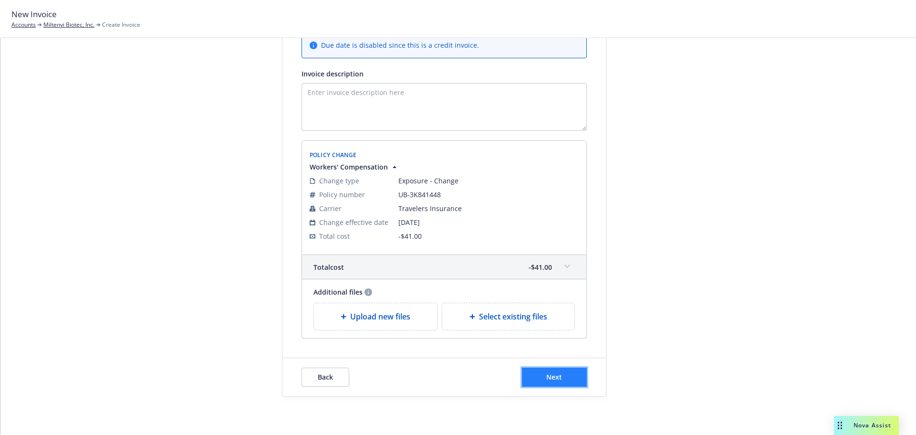
click at [547, 380] on span "Next" at bounding box center [554, 376] width 16 height 9
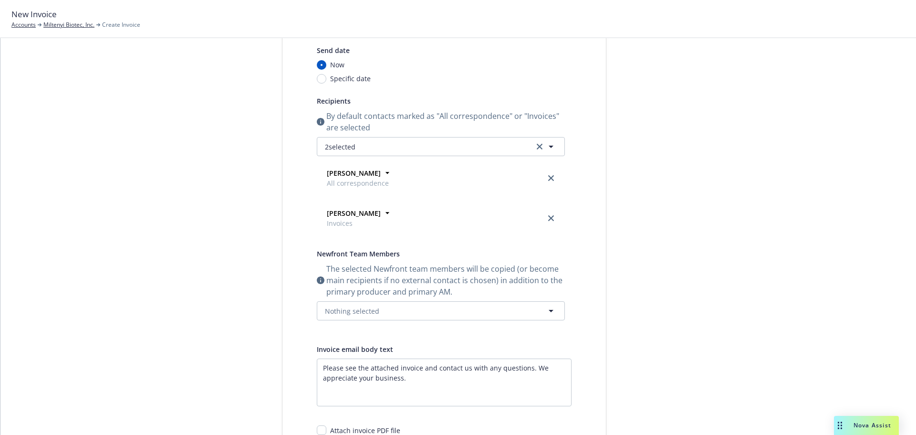
scroll to position [0, 0]
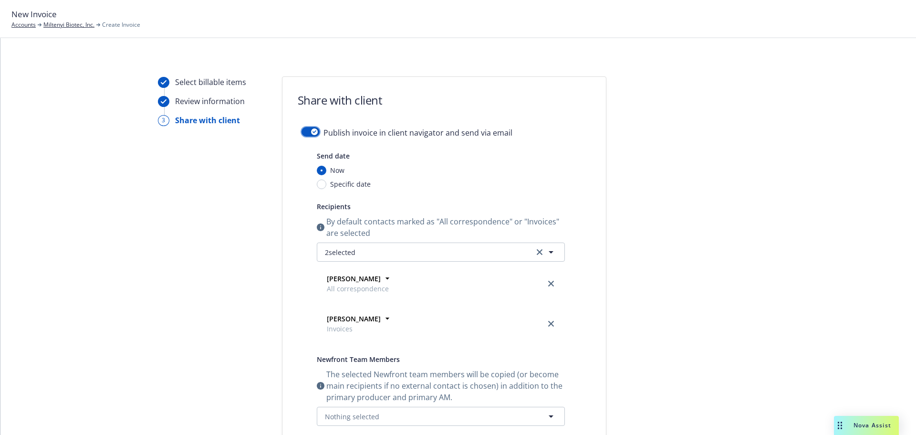
click at [304, 132] on button "button" at bounding box center [311, 132] width 18 height 10
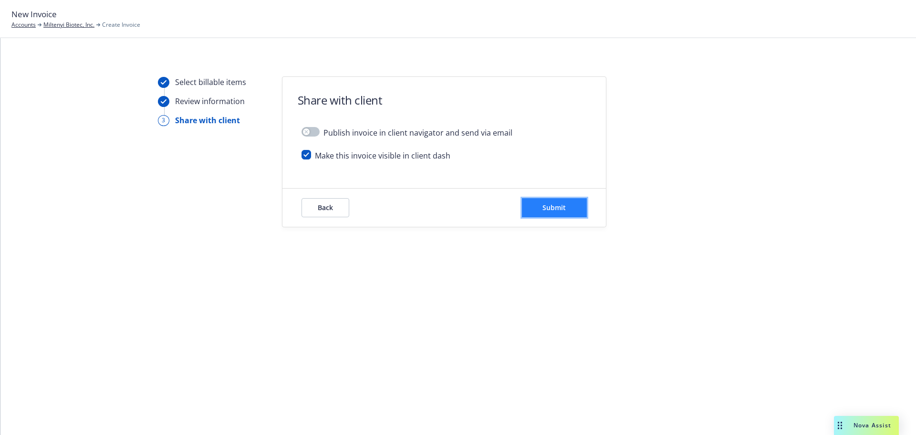
click at [534, 204] on button "Submit" at bounding box center [554, 207] width 65 height 19
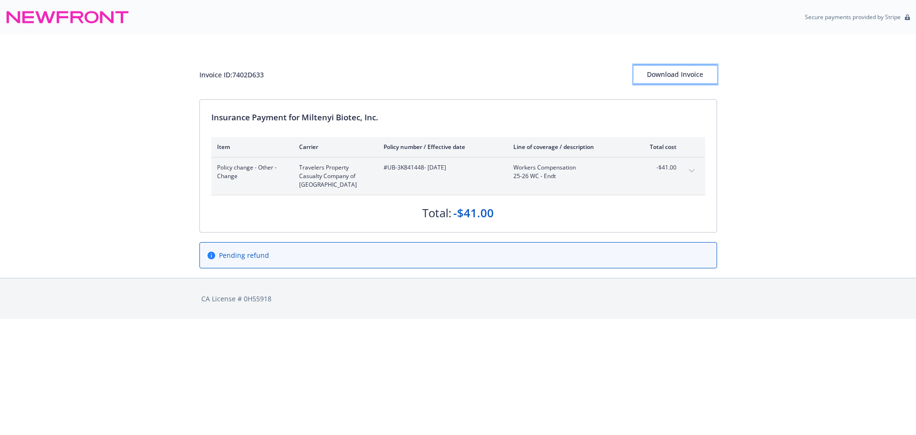
click at [688, 74] on div "Download Invoice" at bounding box center [676, 74] width 84 height 18
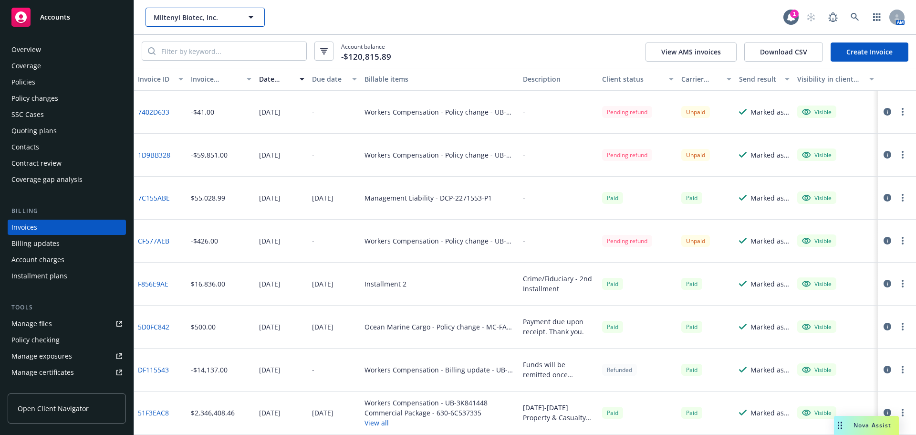
click at [167, 15] on span "Miltenyi Biotec, Inc." at bounding box center [195, 17] width 83 height 10
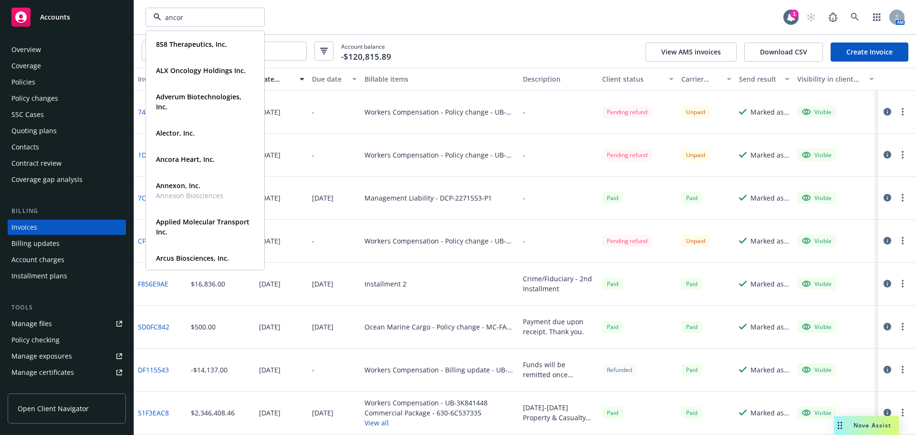
type input "ancora"
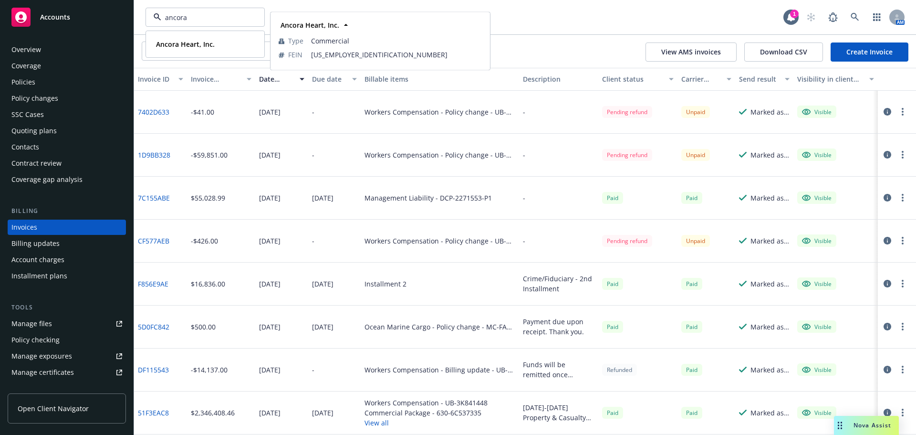
click at [223, 51] on div "Ancora Heart, Inc." at bounding box center [205, 44] width 106 height 14
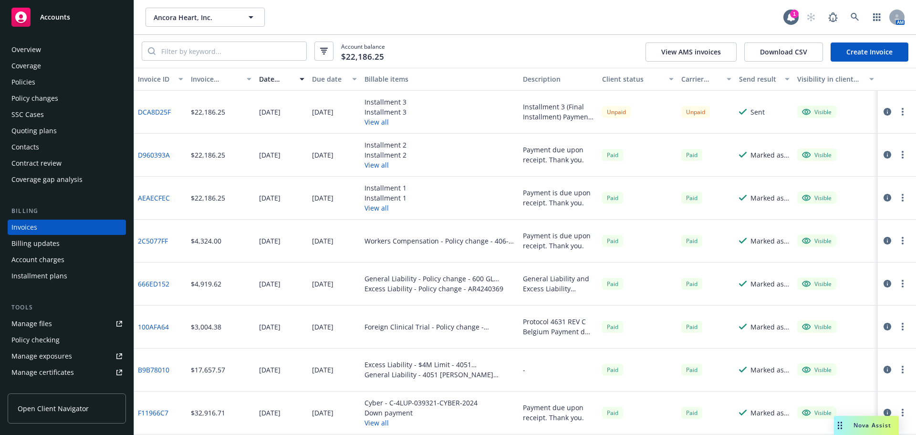
click at [374, 121] on button "View all" at bounding box center [386, 122] width 42 height 10
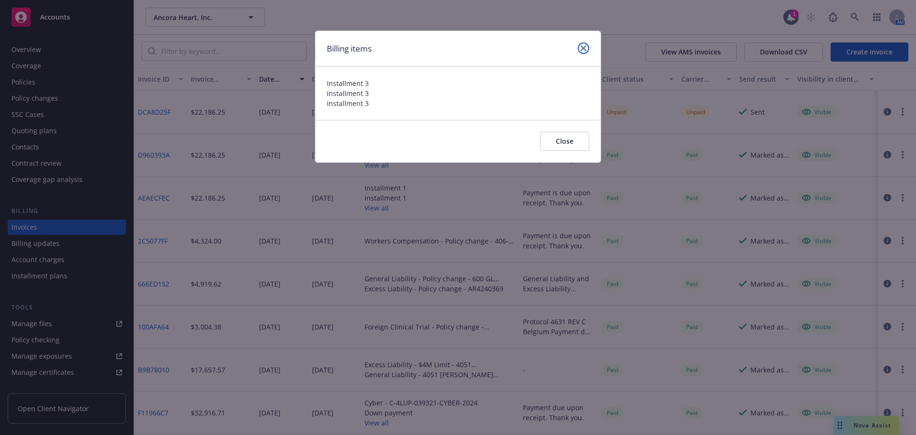
click at [584, 47] on icon "close" at bounding box center [584, 48] width 6 height 6
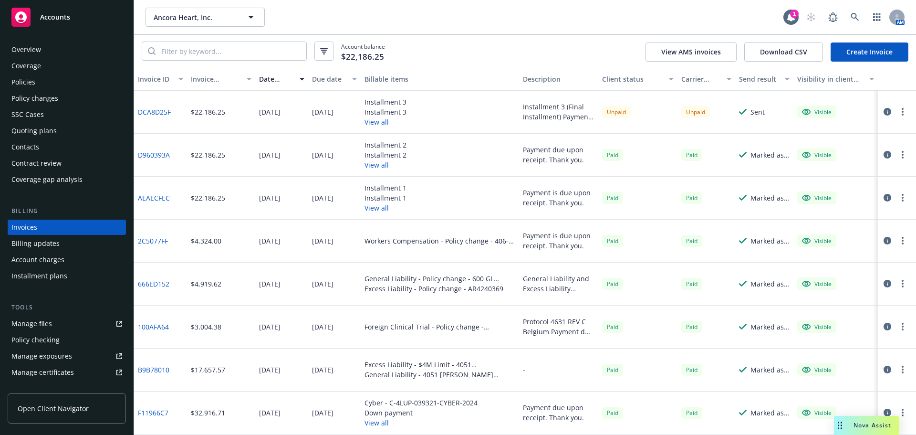
click at [376, 166] on button "View all" at bounding box center [386, 165] width 42 height 10
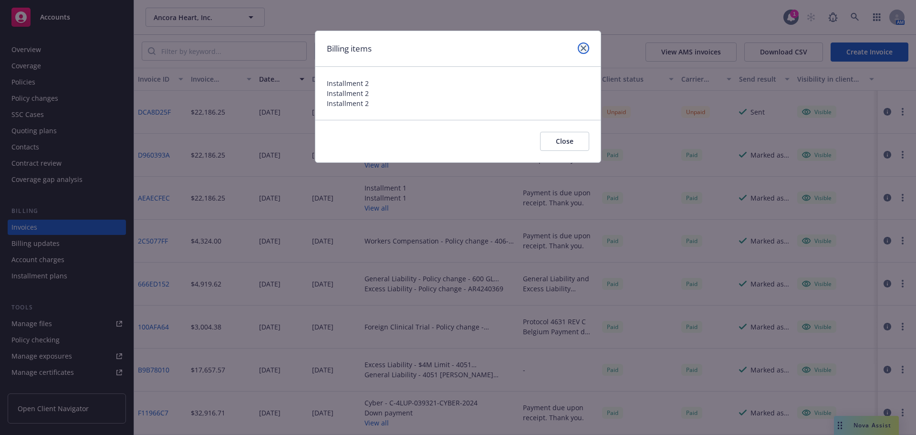
click at [582, 44] on link "close" at bounding box center [583, 47] width 11 height 11
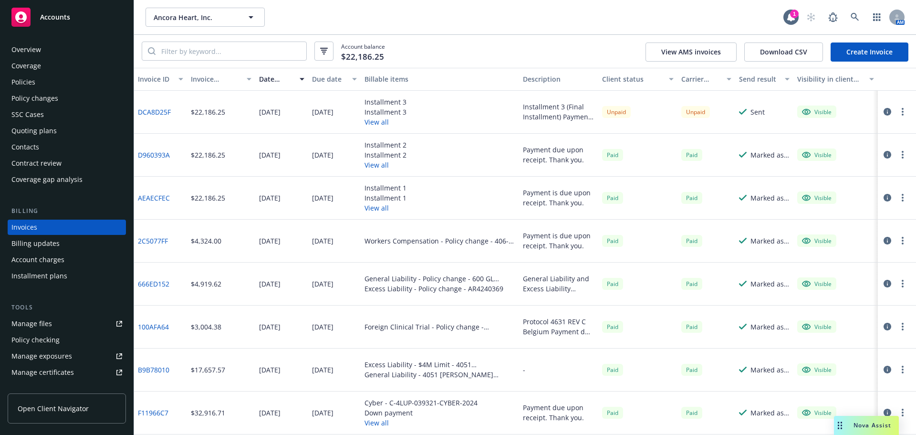
click at [846, 46] on link "Create Invoice" at bounding box center [870, 51] width 78 height 19
